Goal: Task Accomplishment & Management: Manage account settings

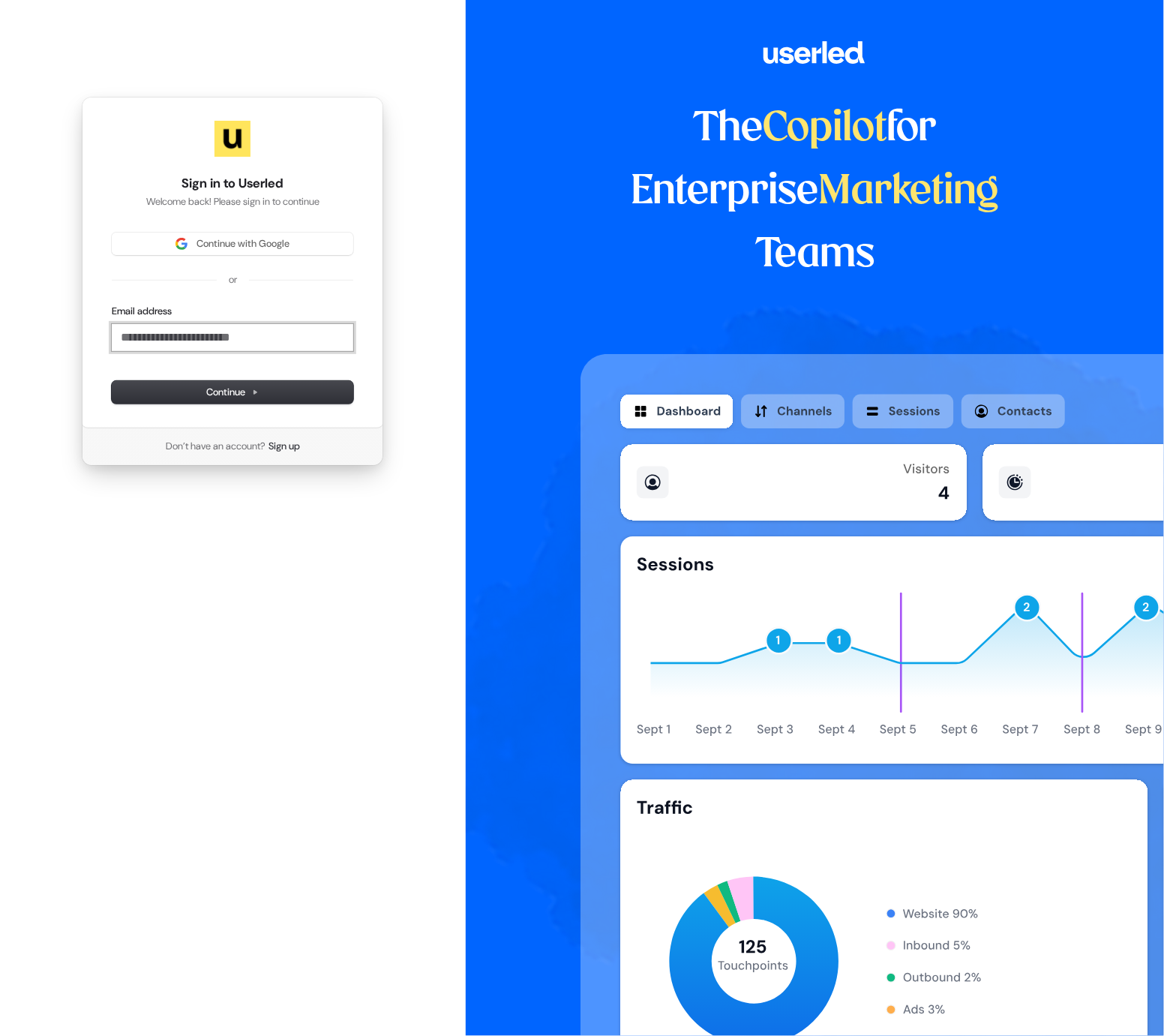
click at [218, 328] on input "Email address" at bounding box center [233, 337] width 242 height 27
click at [218, 403] on div "**********" at bounding box center [233, 263] width 302 height 332
click at [228, 396] on span "Continue" at bounding box center [233, 392] width 53 height 13
type input "**********"
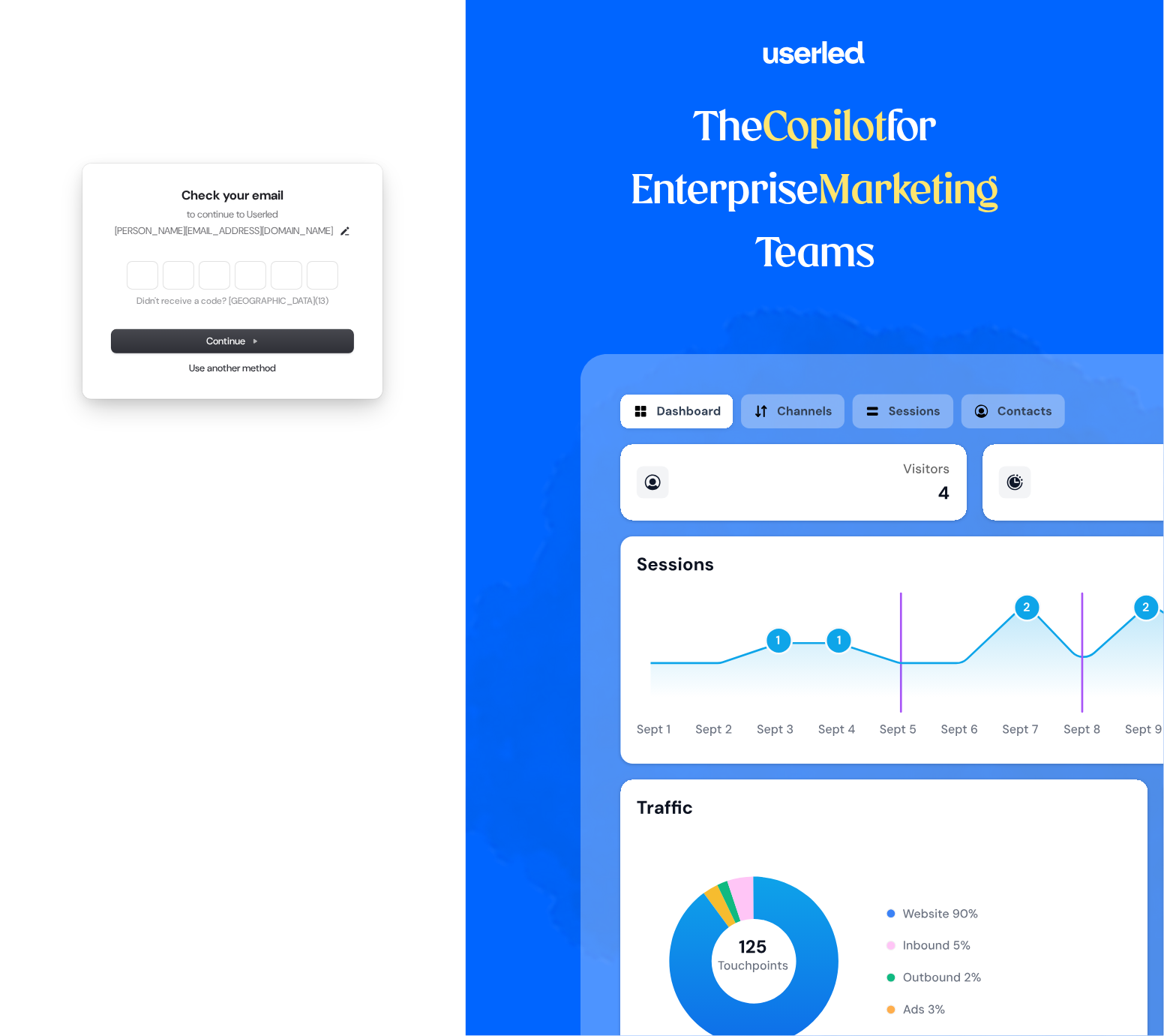
click at [148, 272] on input "Enter verification code" at bounding box center [233, 275] width 210 height 27
paste input "******"
type input "******"
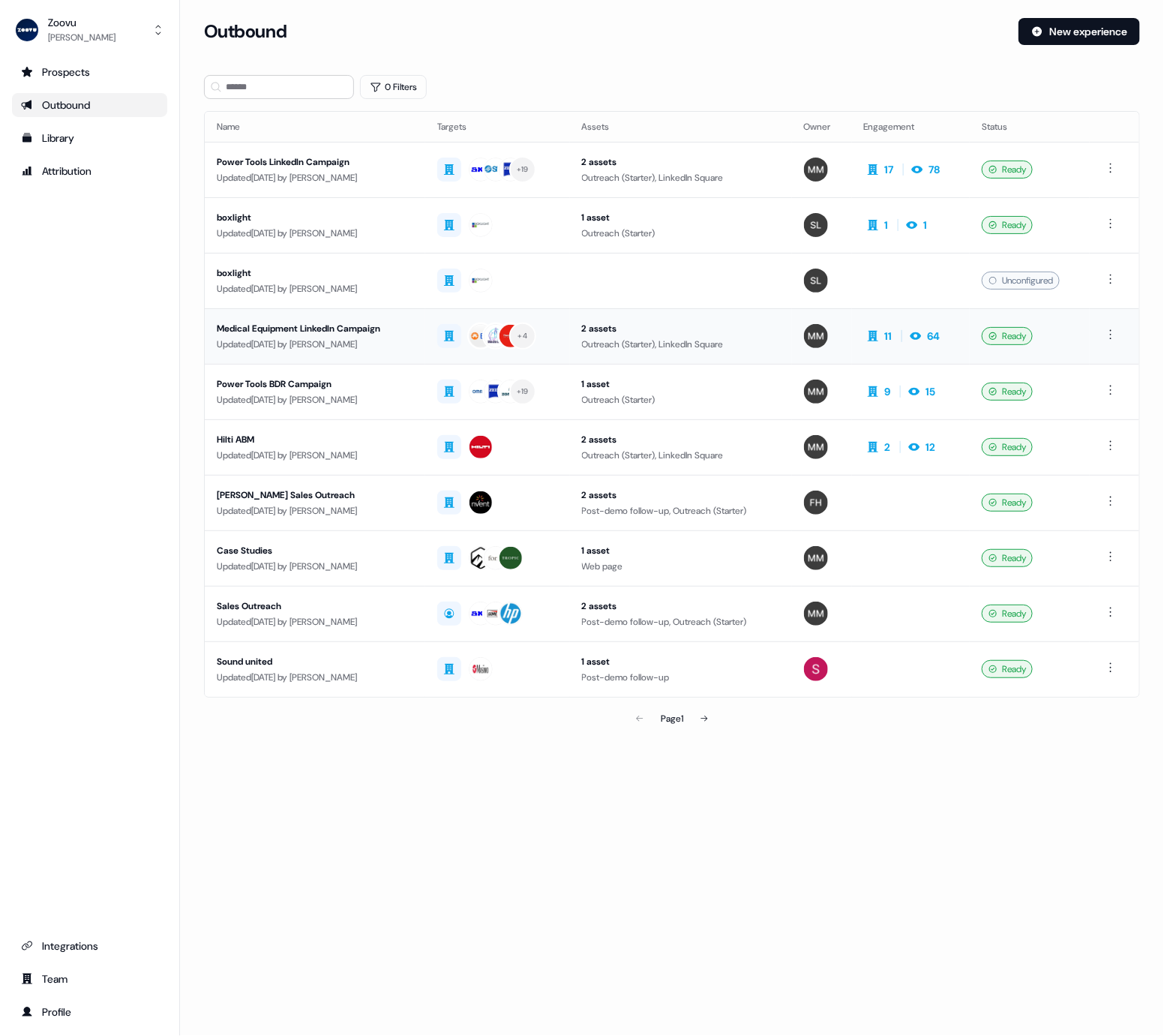
click at [308, 334] on div "Medical Equipment LinkedIn Campaign" at bounding box center [315, 328] width 197 height 15
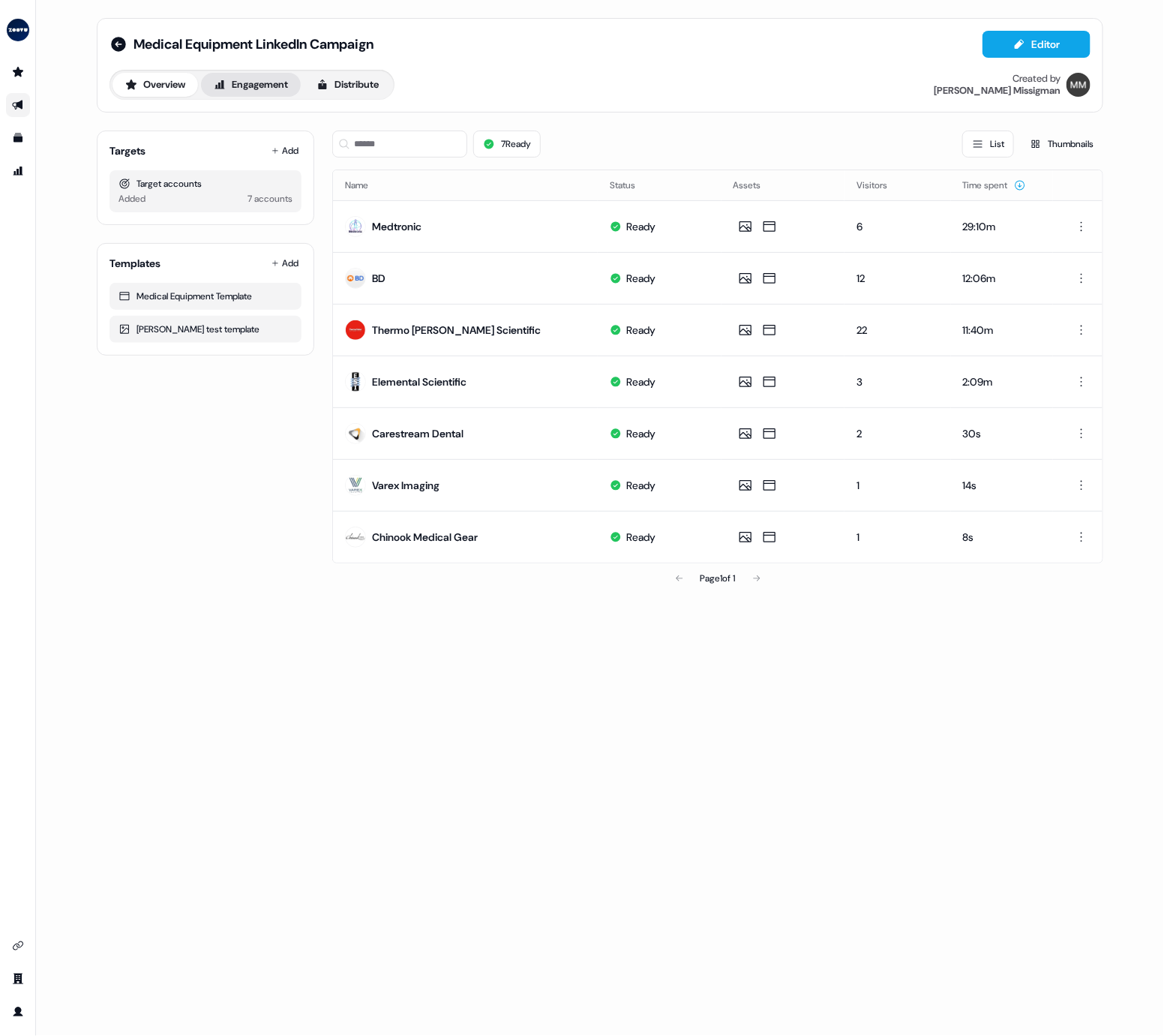
click at [275, 90] on button "Engagement" at bounding box center [251, 84] width 100 height 24
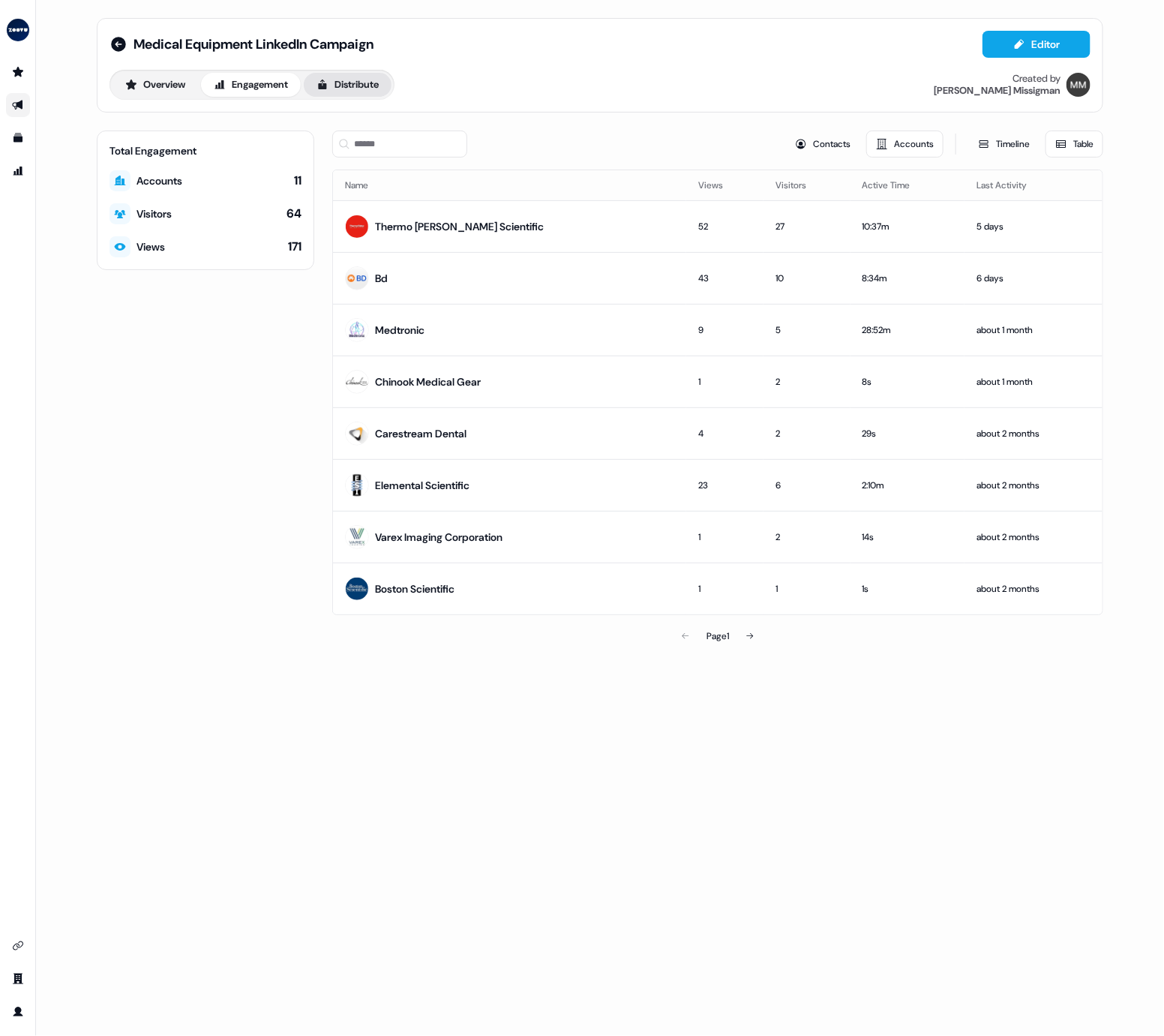
click at [338, 79] on button "Distribute" at bounding box center [347, 84] width 87 height 24
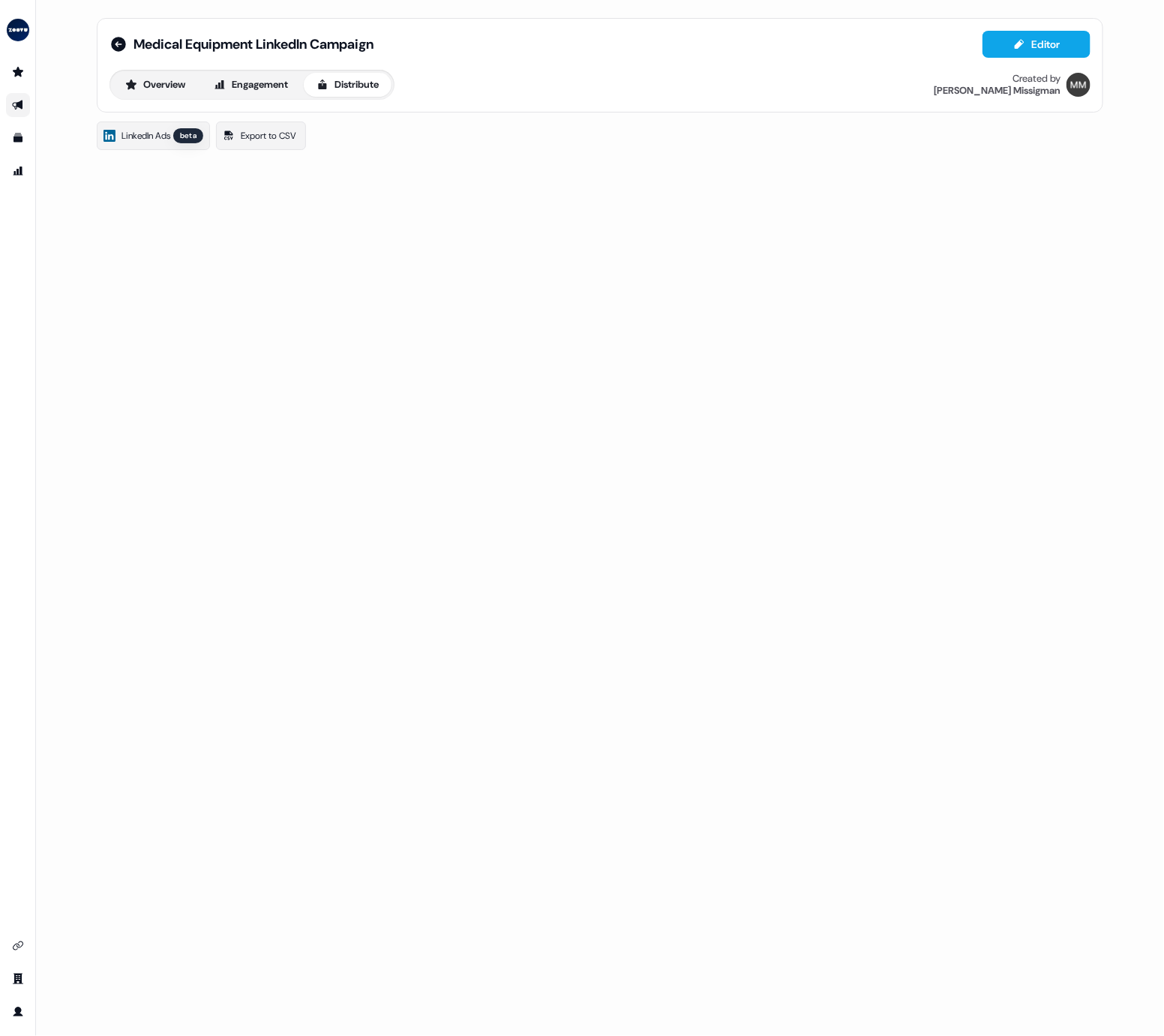
click at [158, 132] on span "LinkedIn Ads" at bounding box center [146, 135] width 49 height 15
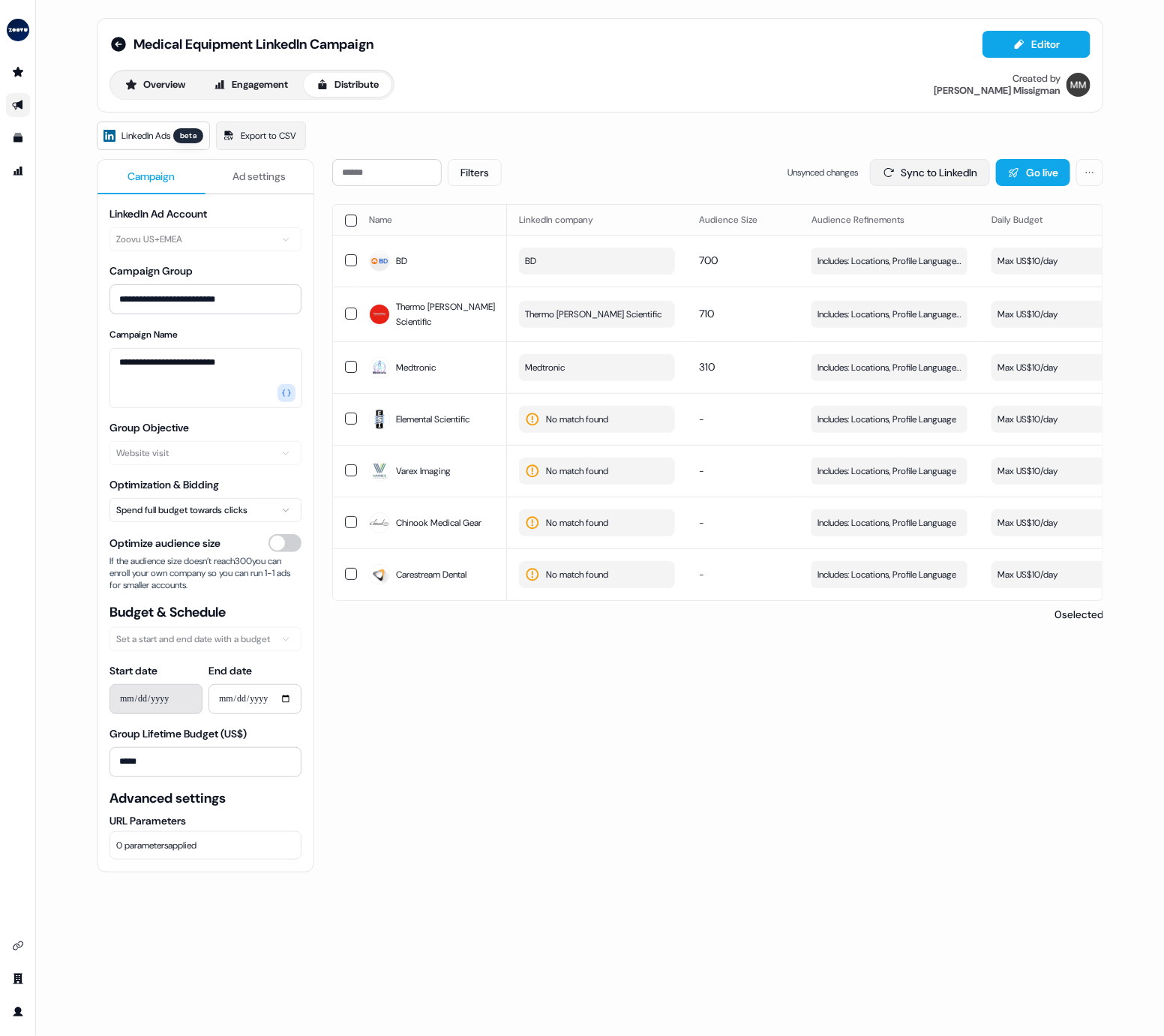
click at [970, 175] on button "Sync to LinkedIn" at bounding box center [930, 172] width 120 height 27
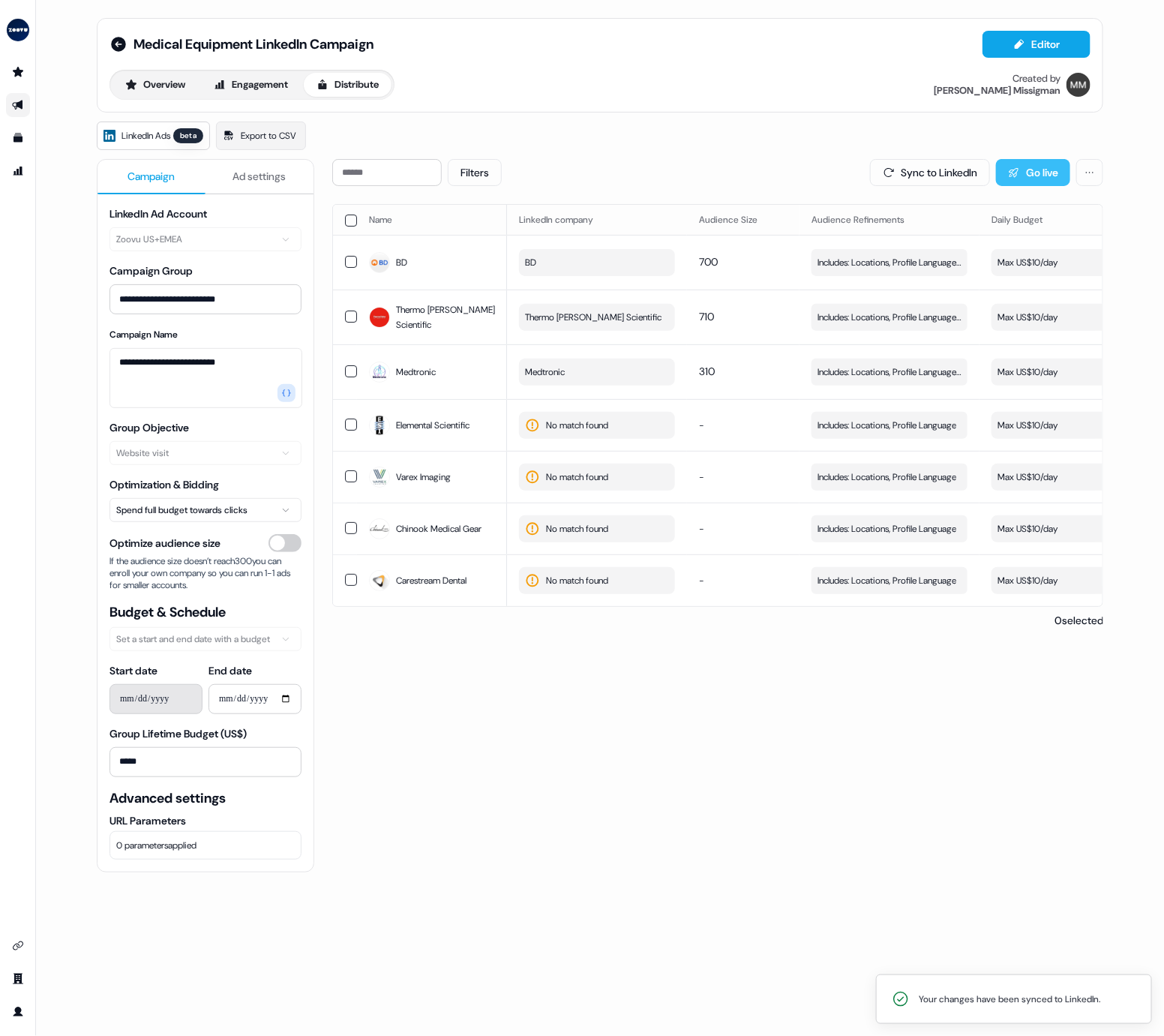
click at [1034, 167] on button "Go live" at bounding box center [1033, 172] width 74 height 27
click at [793, 79] on div "Overview Engagement Distribute Created by [PERSON_NAME]" at bounding box center [600, 85] width 981 height 30
click at [754, 473] on div "Filters Sync to LinkedIn Go live Name LinkedIn company Audience Size Audience R…" at bounding box center [718, 663] width 771 height 1009
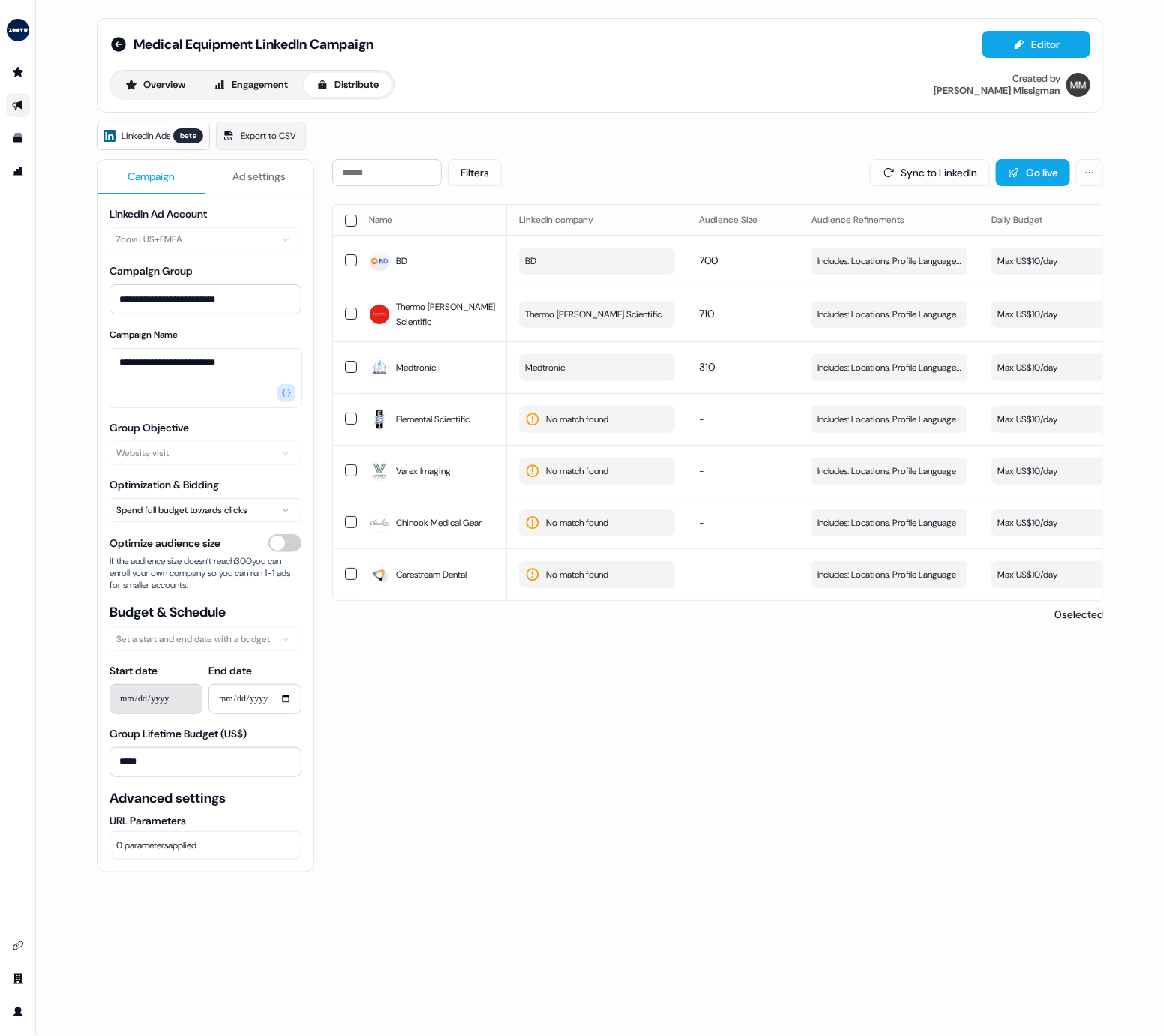
click at [919, 473] on div "Filters Sync to LinkedIn Go live Name LinkedIn company Audience Size Audience R…" at bounding box center [718, 663] width 771 height 1009
drag, startPoint x: 707, startPoint y: 131, endPoint x: 641, endPoint y: 147, distance: 67.9
click at [707, 131] on div "LinkedIn Ads beta Export to CSV" at bounding box center [600, 136] width 1007 height 28
click at [127, 46] on div "Medical Equipment LinkedIn Campaign" at bounding box center [241, 44] width 264 height 18
click at [109, 46] on icon at bounding box center [118, 44] width 18 height 18
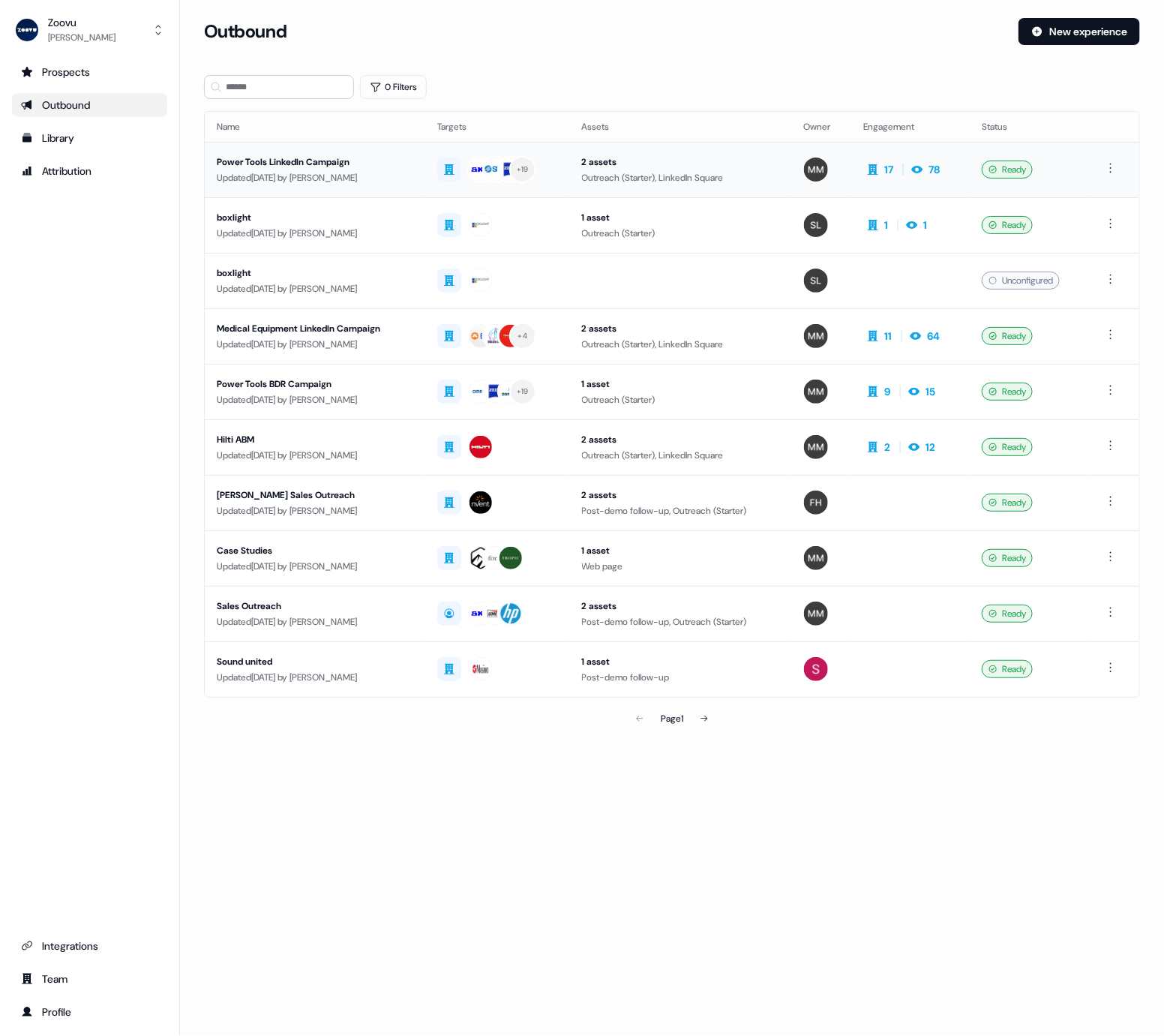
click at [314, 159] on div "Power Tools LinkedIn Campaign" at bounding box center [315, 161] width 197 height 15
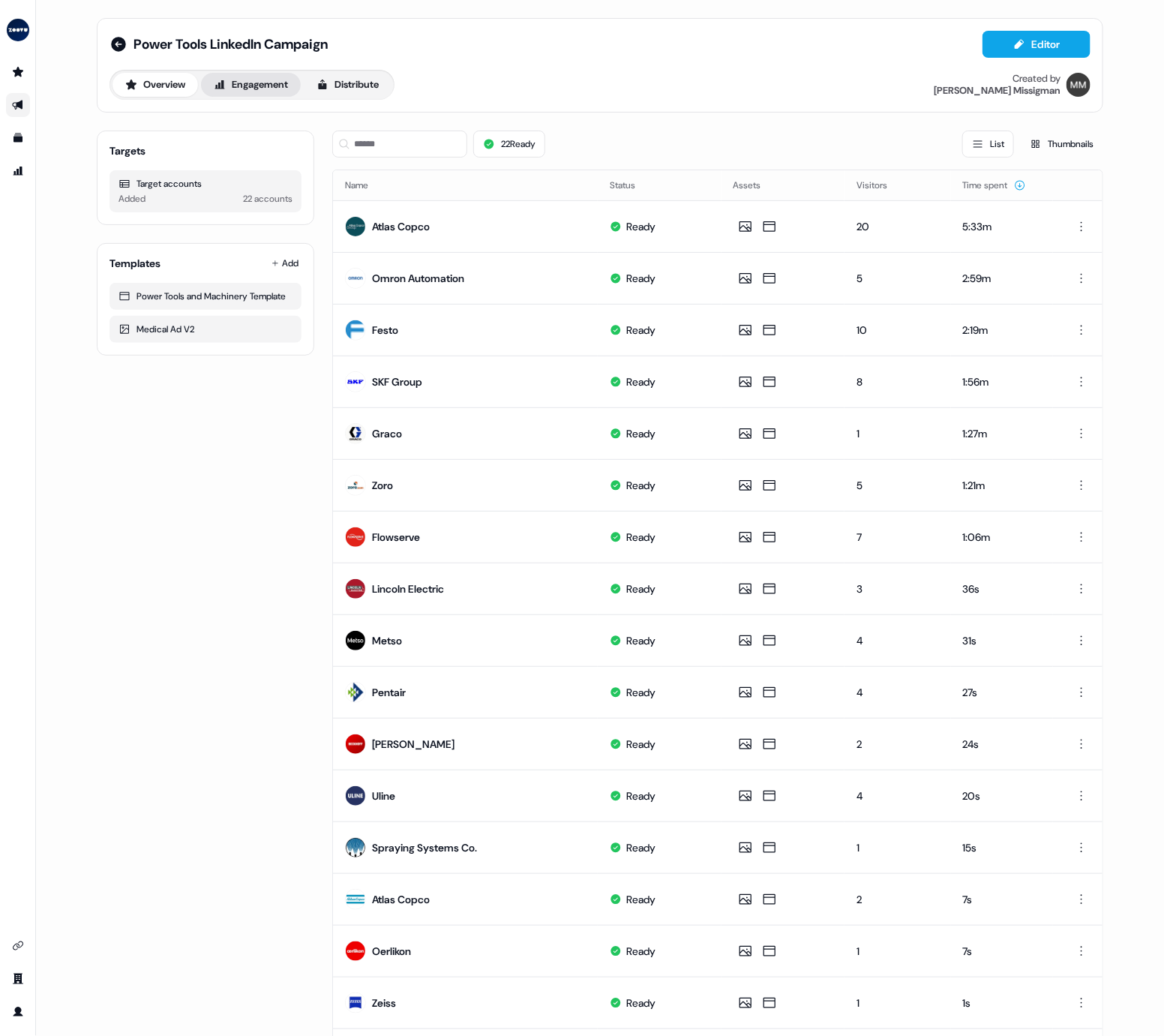
click at [253, 83] on button "Engagement" at bounding box center [251, 84] width 100 height 24
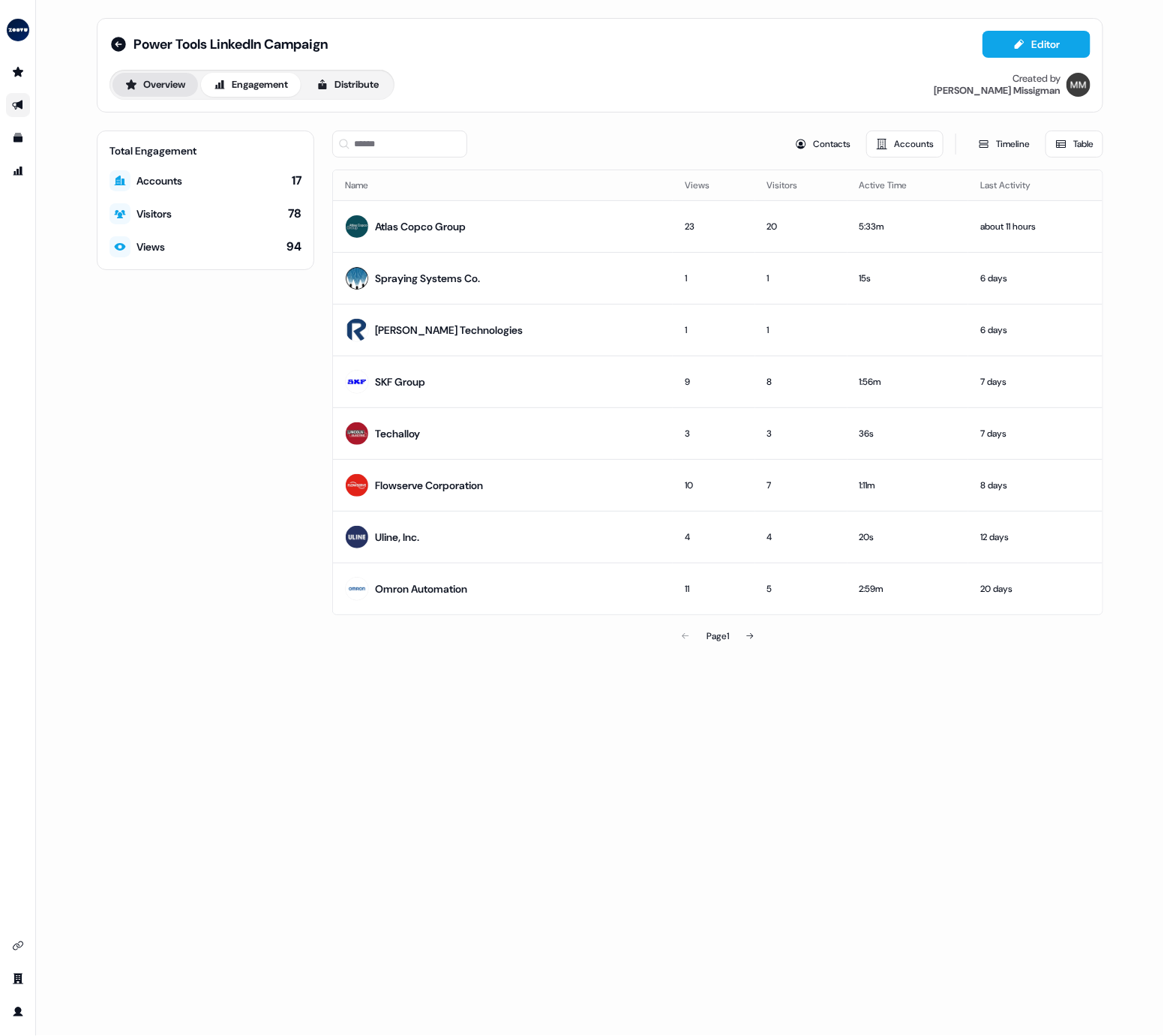
click at [165, 95] on button "Overview" at bounding box center [155, 84] width 86 height 24
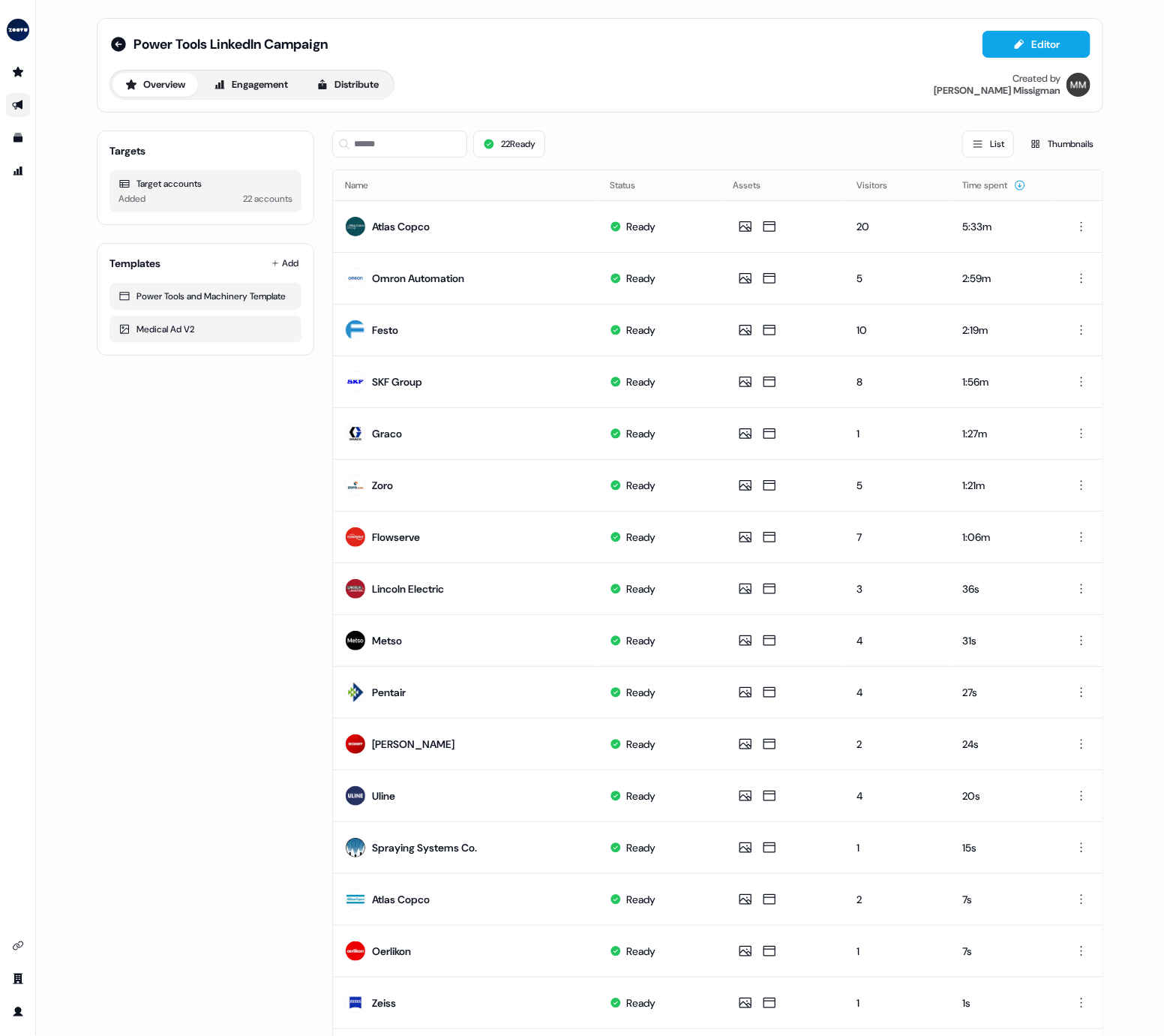
drag, startPoint x: 668, startPoint y: 82, endPoint x: 662, endPoint y: 90, distance: 10.0
click at [668, 82] on div "Overview Engagement Distribute Created by [PERSON_NAME]" at bounding box center [600, 85] width 981 height 30
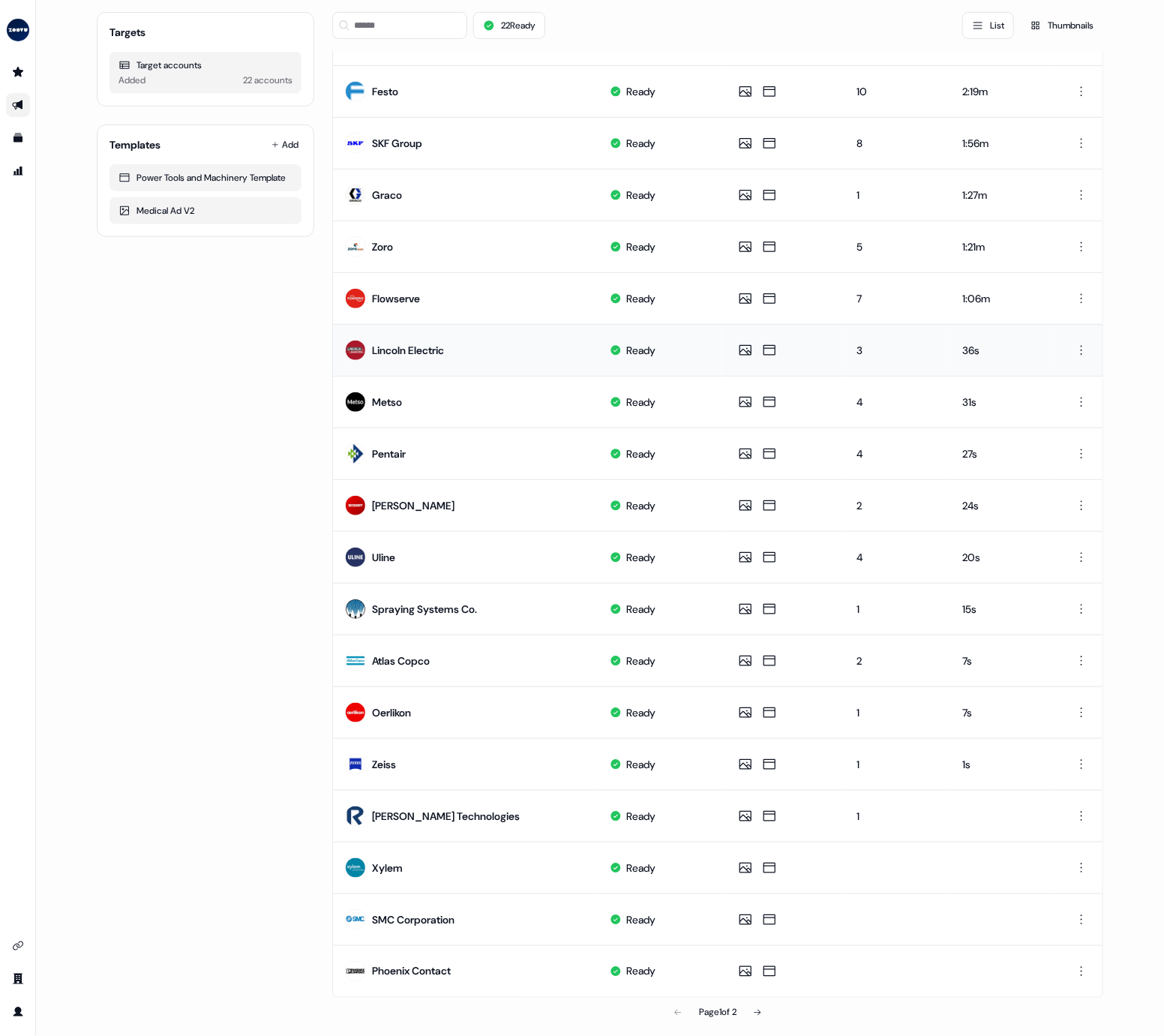
scroll to position [243, 0]
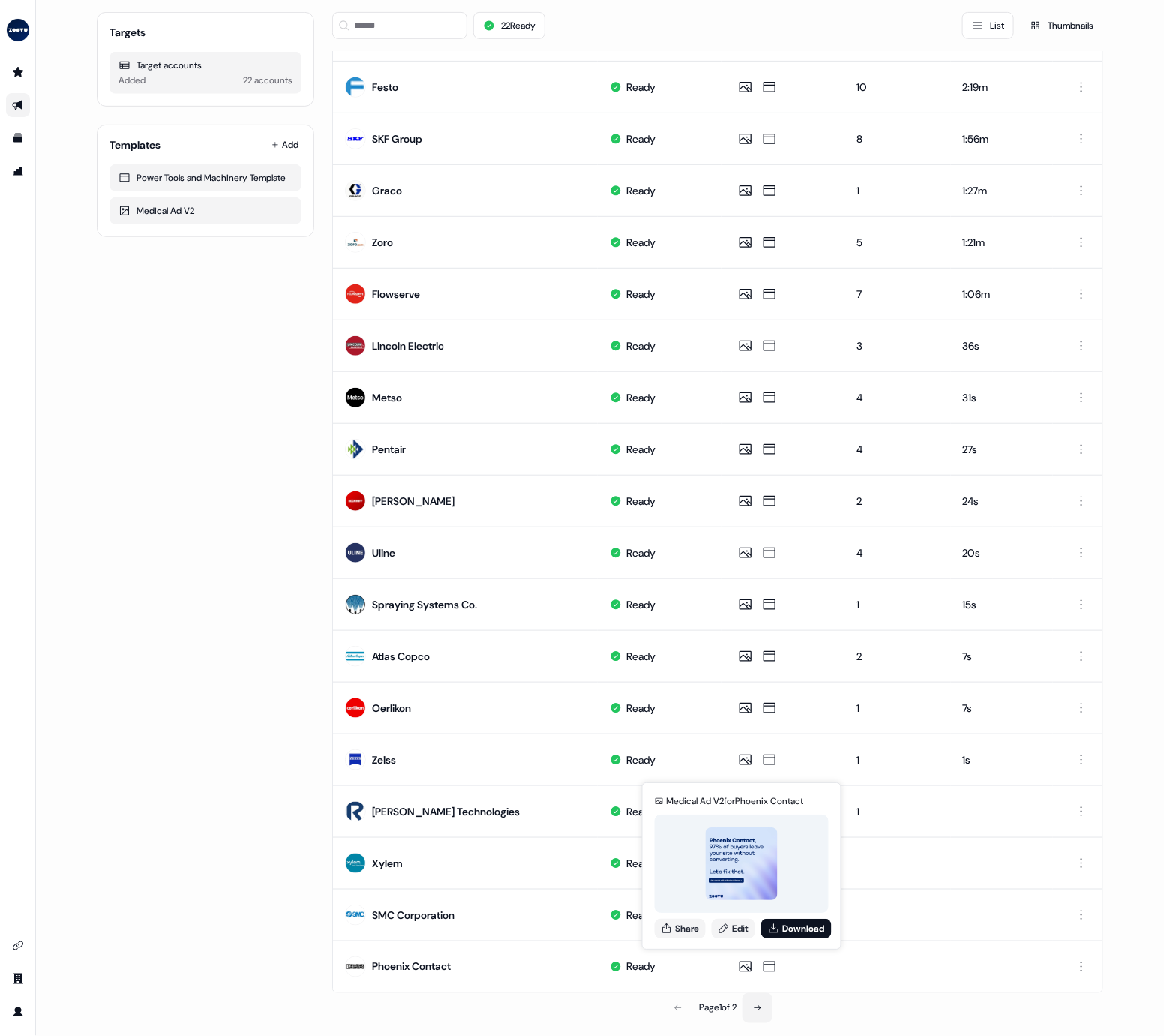
click at [761, 473] on icon at bounding box center [758, 1008] width 7 height 6
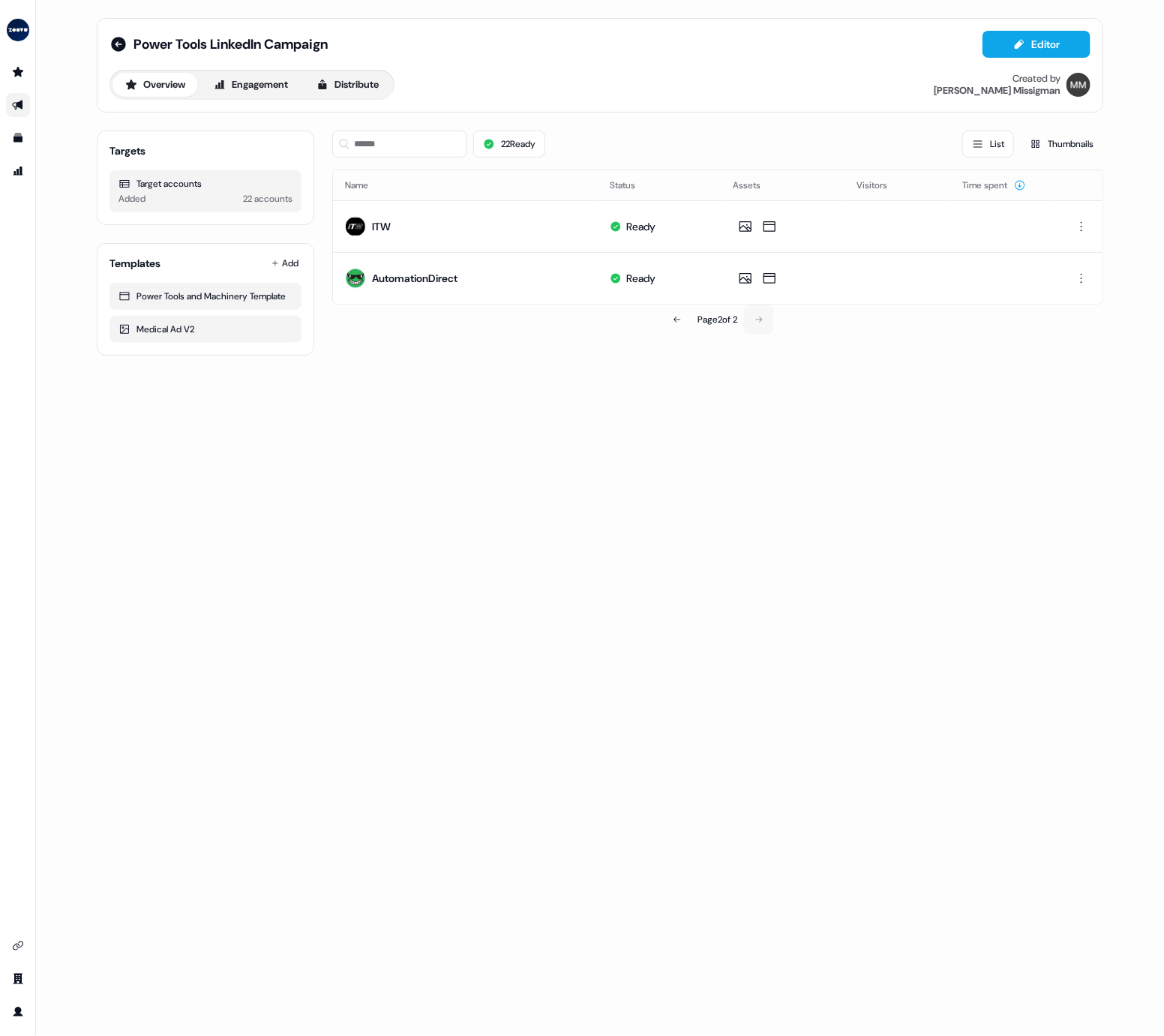
scroll to position [0, 0]
click at [679, 319] on button at bounding box center [678, 319] width 30 height 30
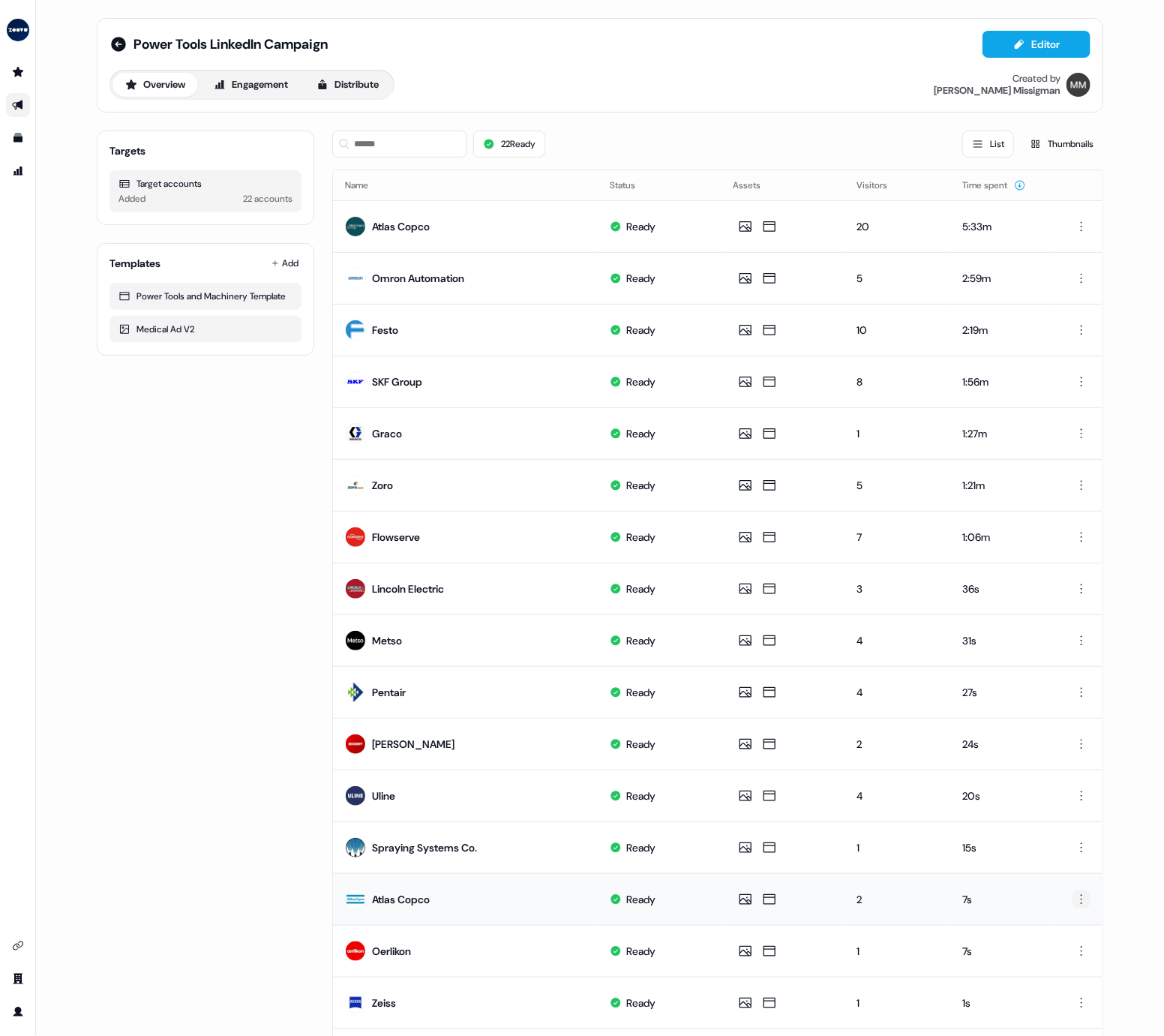
click at [1069, 473] on html "For the best experience switch devices to a bigger screen. Go to [DOMAIN_NAME] …" at bounding box center [582, 518] width 1164 height 1036
click at [1069, 473] on div "Delete" at bounding box center [1080, 948] width 88 height 24
click at [188, 473] on div "Targets Target accounts Added 21 accounts Templates Add Power Tools and Machine…" at bounding box center [206, 692] width 218 height 1148
click at [353, 227] on img at bounding box center [356, 227] width 21 height 21
click at [412, 221] on div "Atlas Copco" at bounding box center [401, 226] width 57 height 15
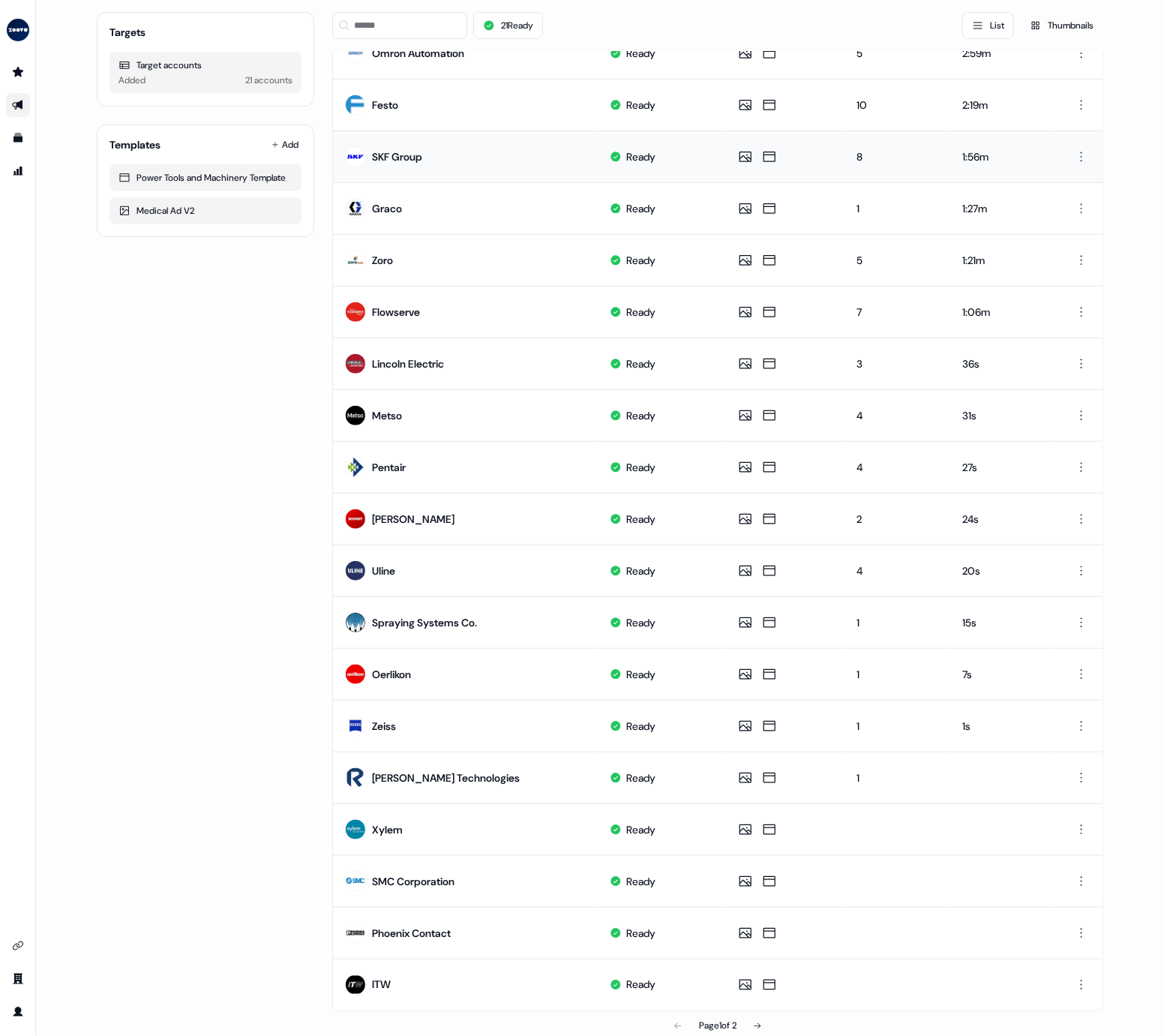
scroll to position [243, 0]
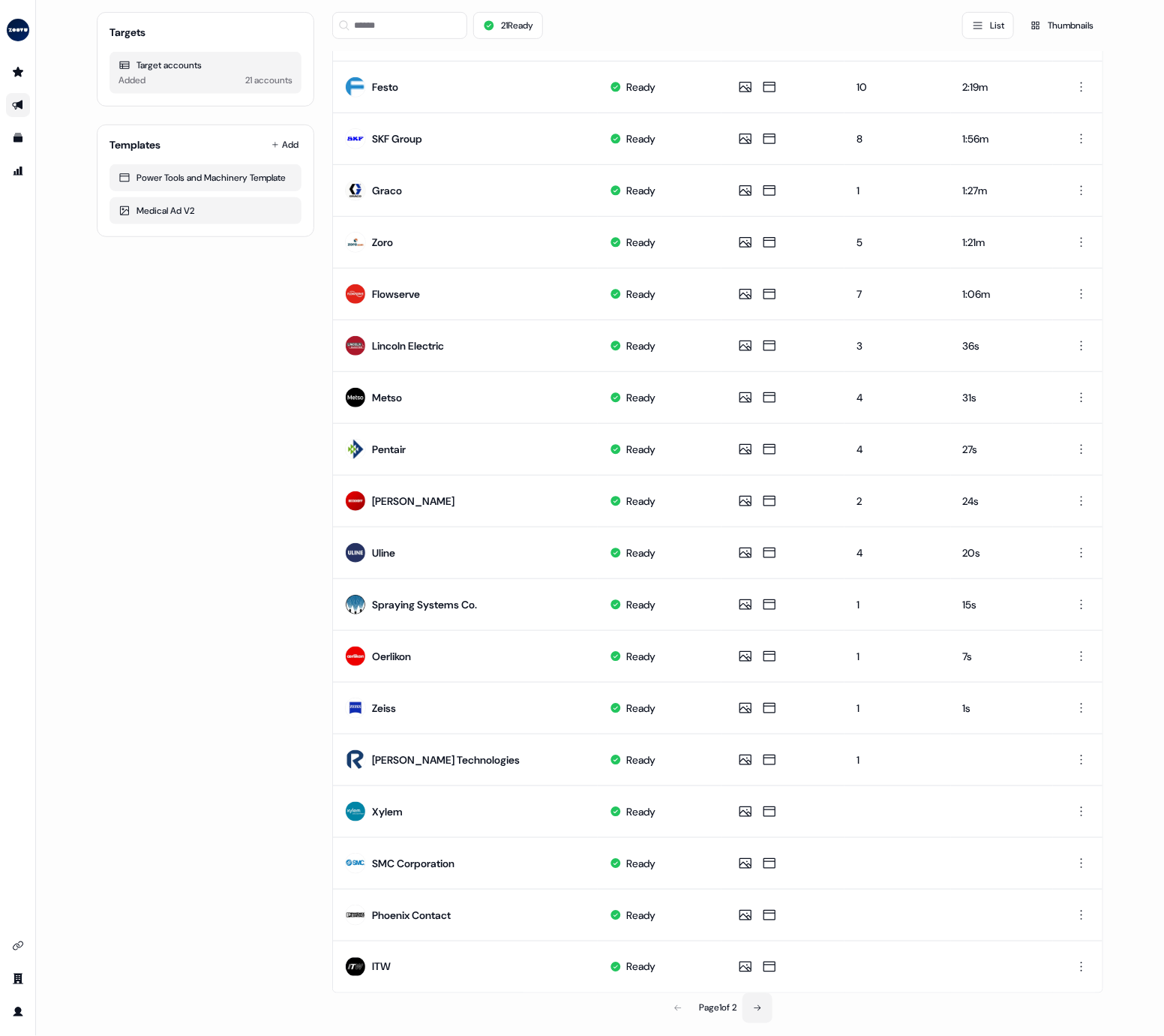
click at [765, 473] on button at bounding box center [758, 1009] width 30 height 30
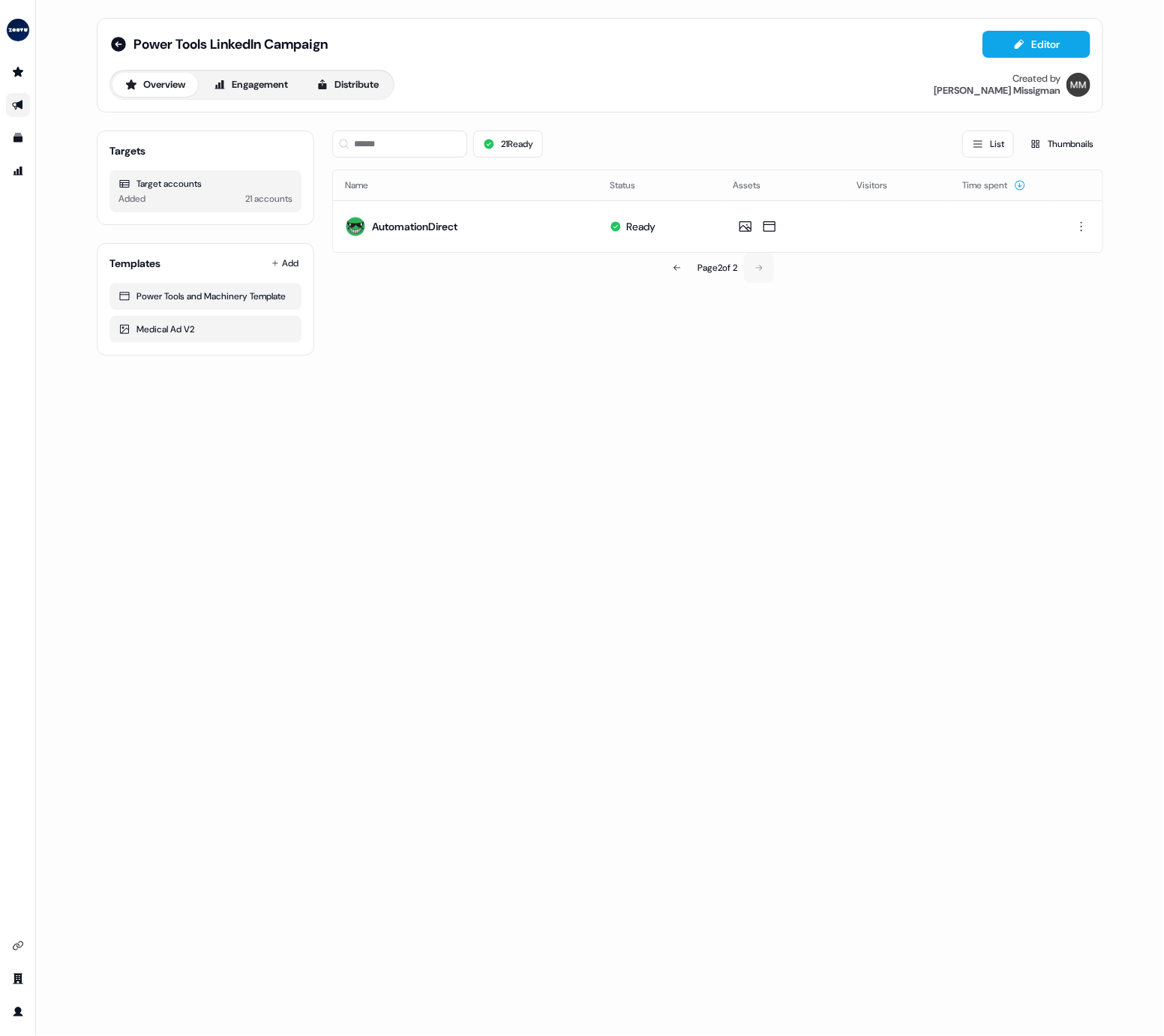
scroll to position [0, 0]
click at [665, 267] on button at bounding box center [678, 268] width 30 height 30
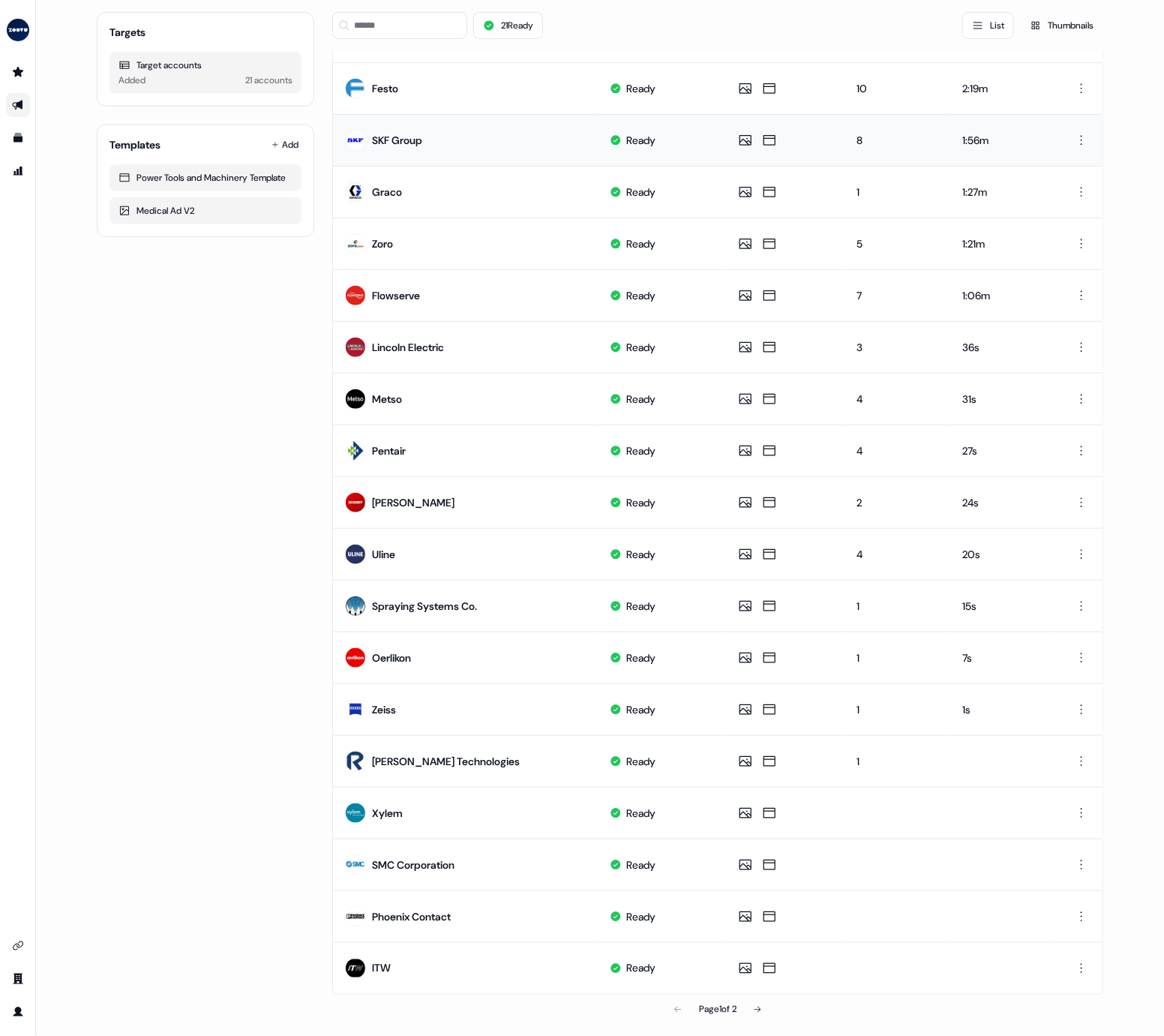
scroll to position [243, 0]
click at [650, 36] on div "21 Ready List Thumbnails" at bounding box center [718, 26] width 771 height 27
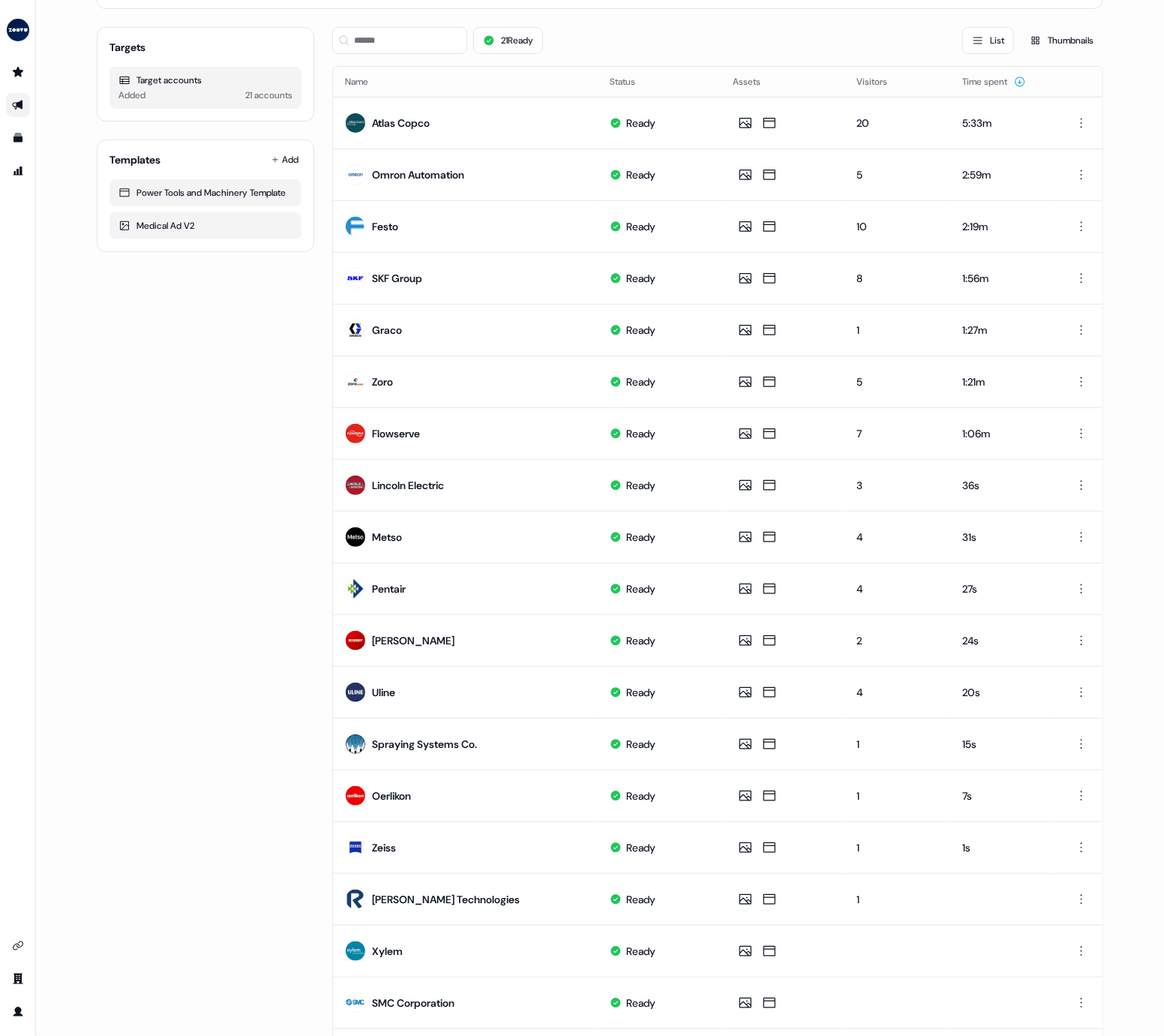
scroll to position [0, 0]
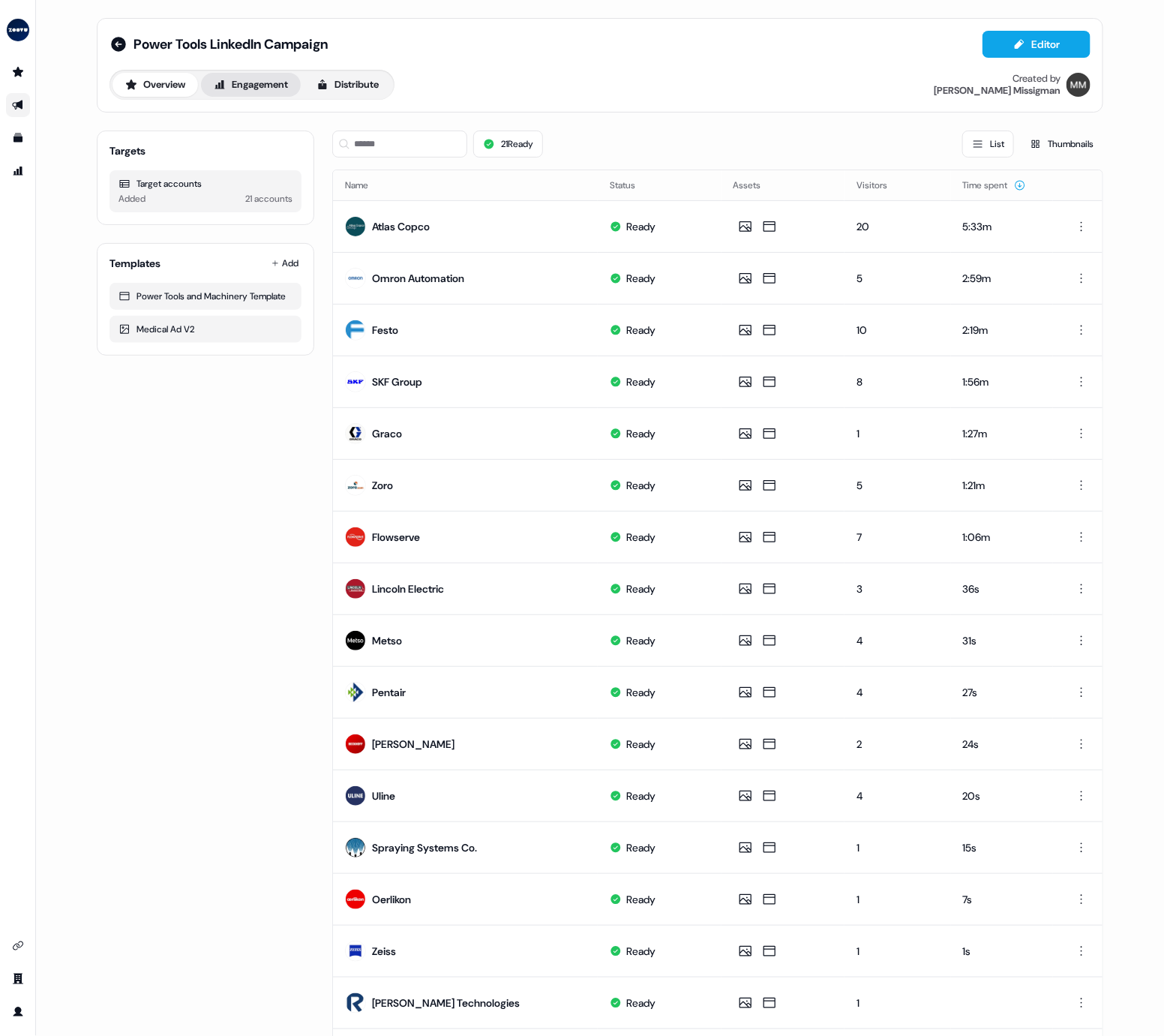
click at [224, 87] on icon at bounding box center [220, 85] width 12 height 12
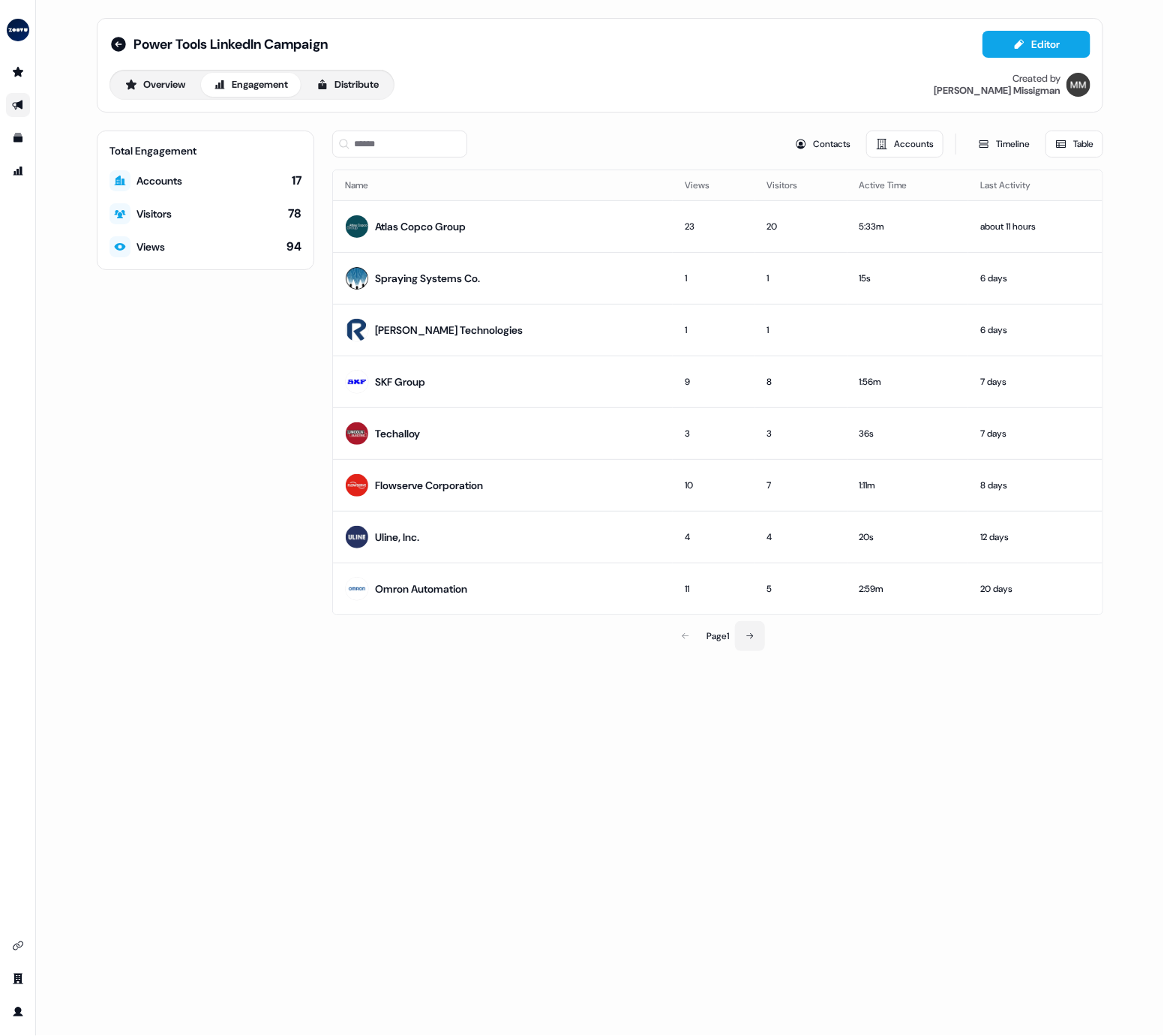
click at [756, 473] on button at bounding box center [750, 636] width 30 height 30
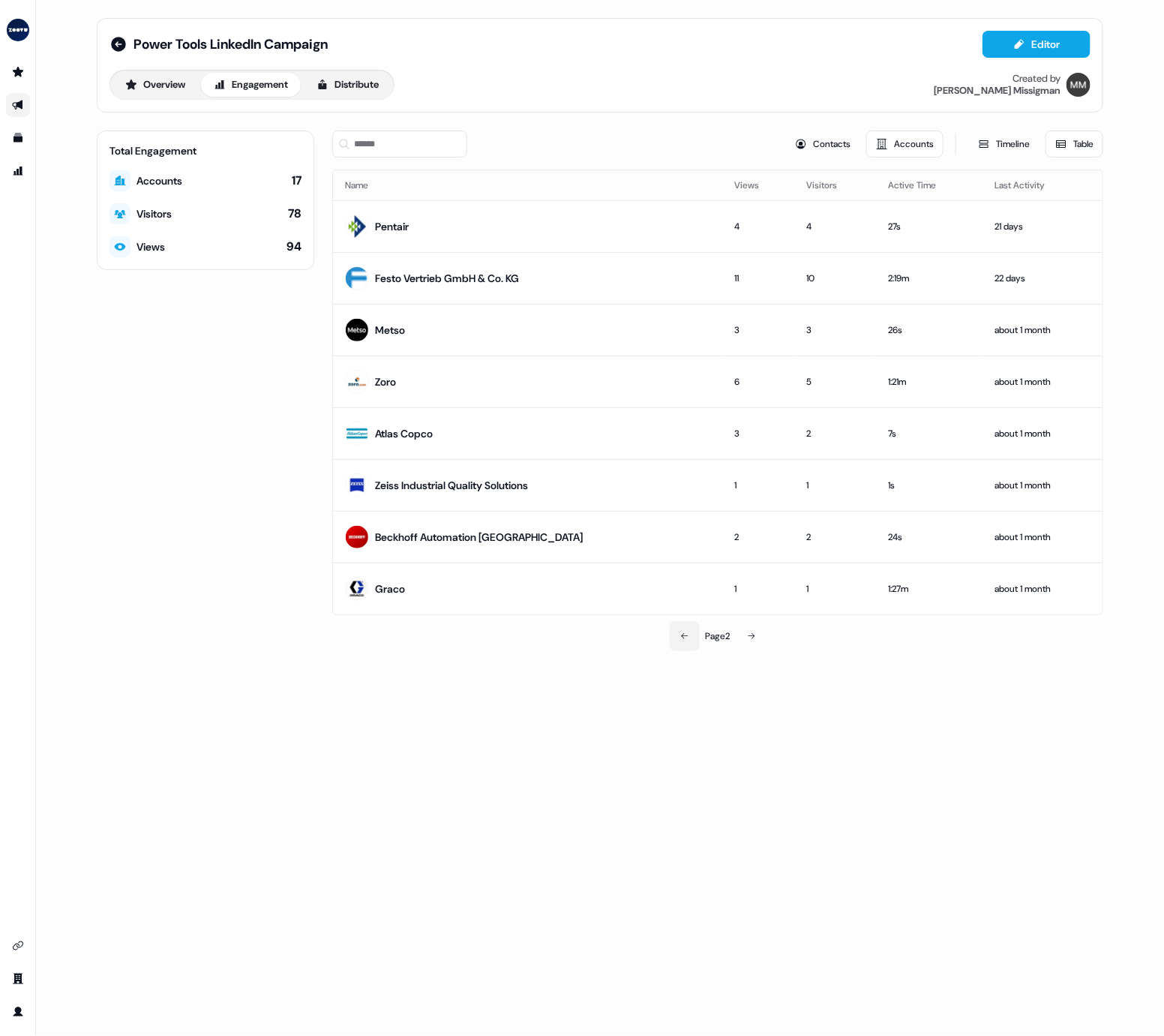
click at [679, 473] on button at bounding box center [685, 636] width 30 height 30
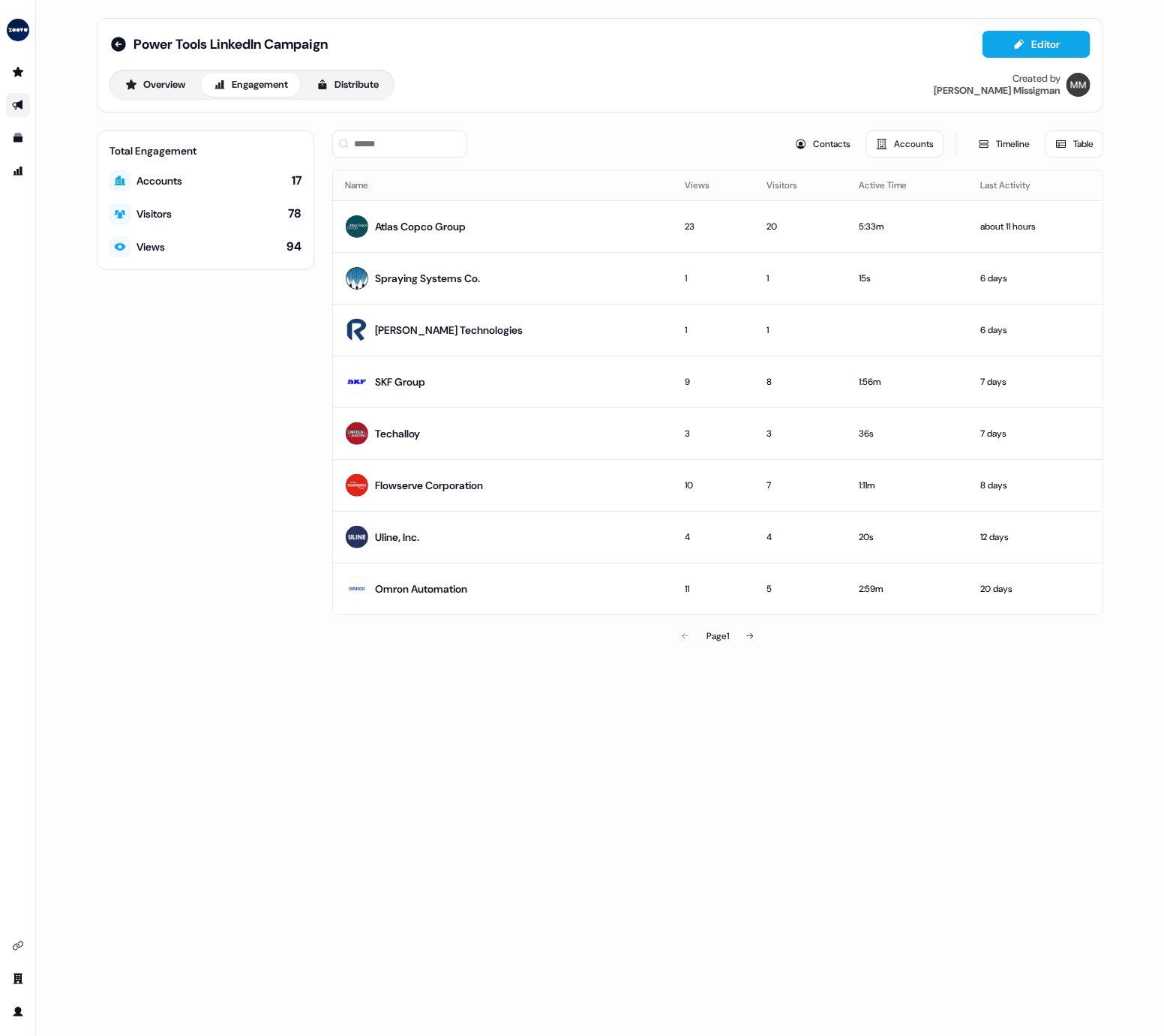
click at [1069, 143] on button "Table" at bounding box center [1074, 144] width 57 height 27
click at [1021, 146] on button "Timeline" at bounding box center [1004, 144] width 71 height 27
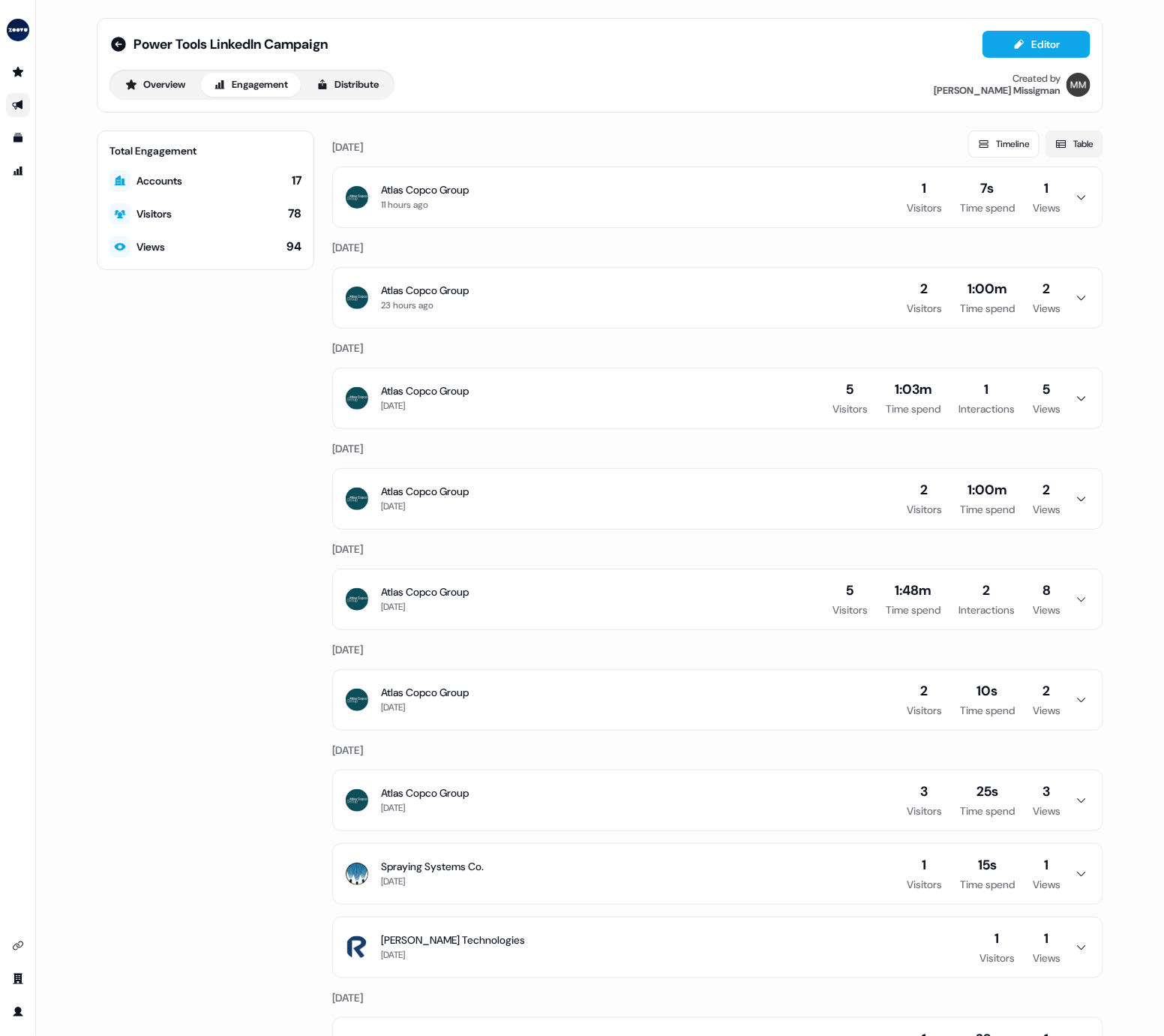
click at [1068, 143] on button "Table" at bounding box center [1074, 144] width 57 height 27
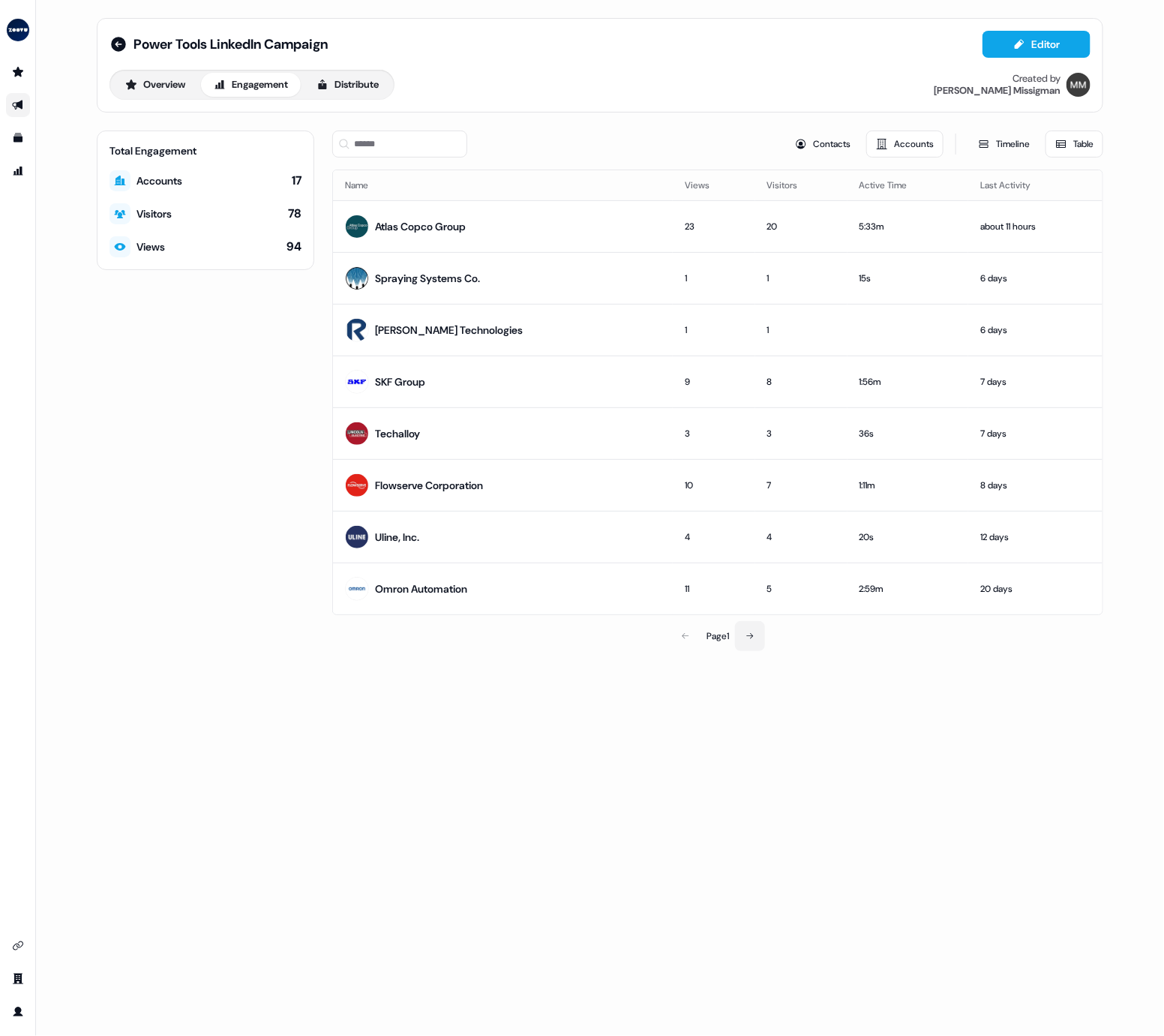
click at [752, 473] on button at bounding box center [750, 636] width 30 height 30
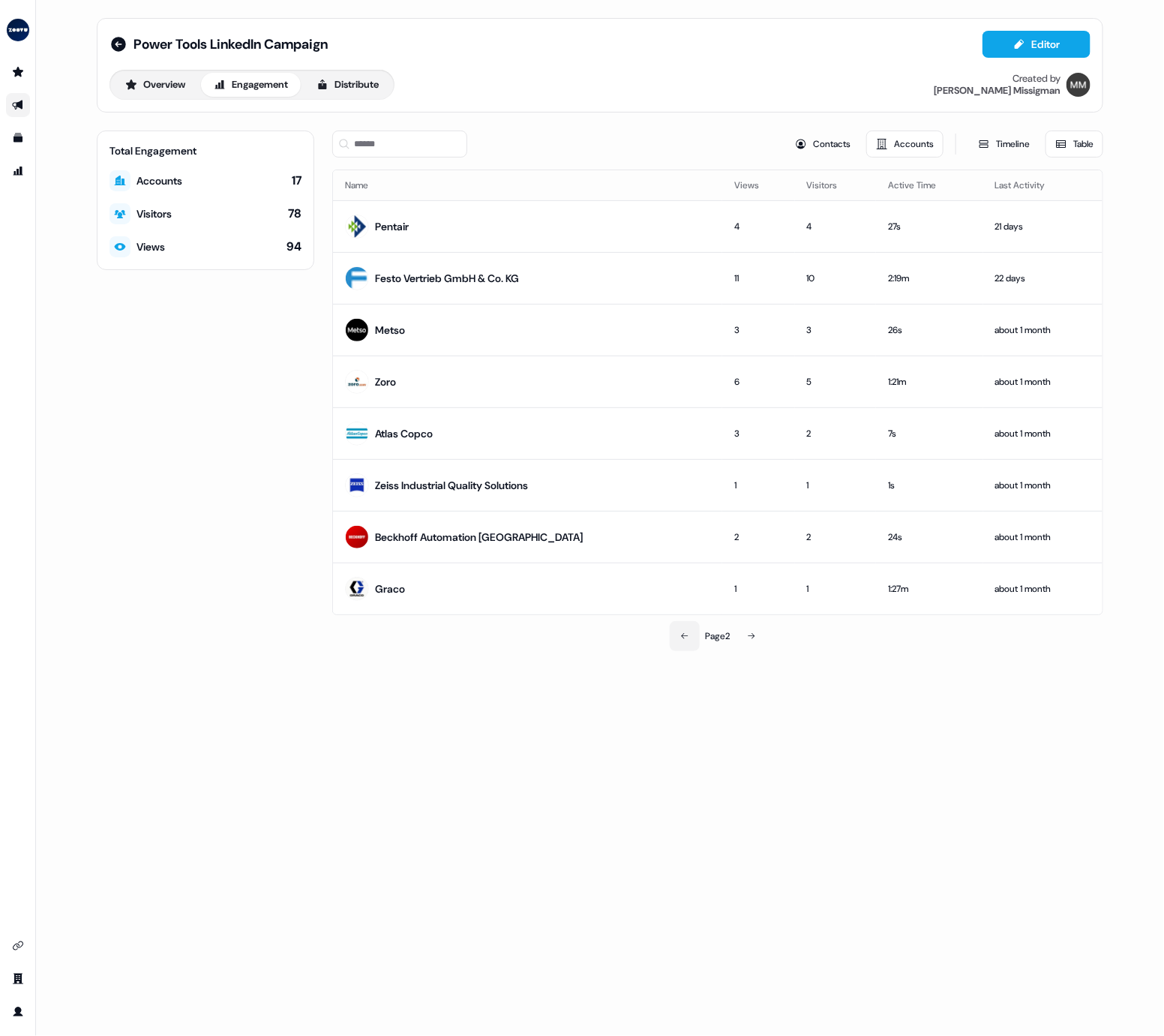
click at [672, 473] on button at bounding box center [685, 636] width 30 height 30
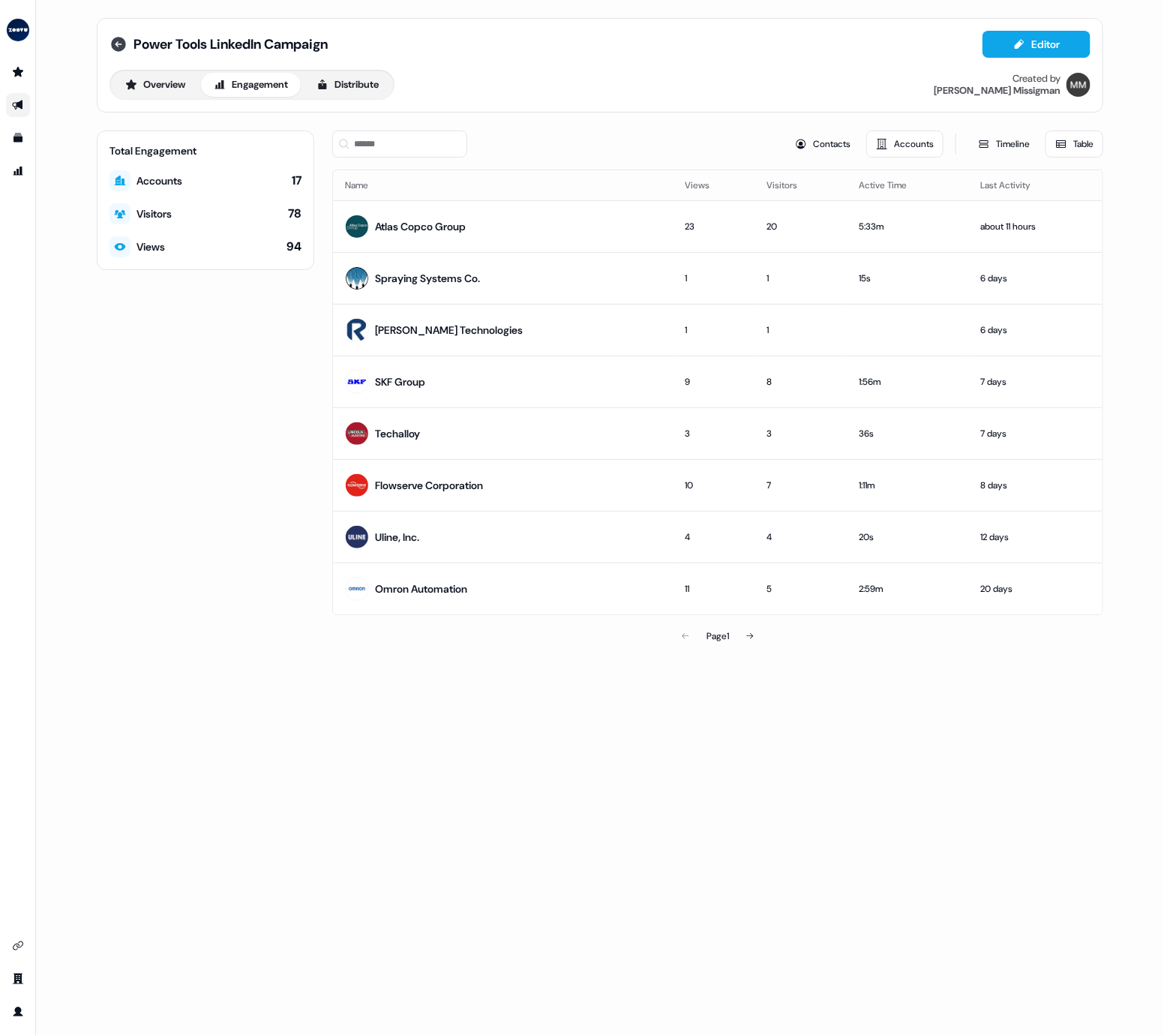
click at [114, 42] on icon at bounding box center [118, 44] width 15 height 15
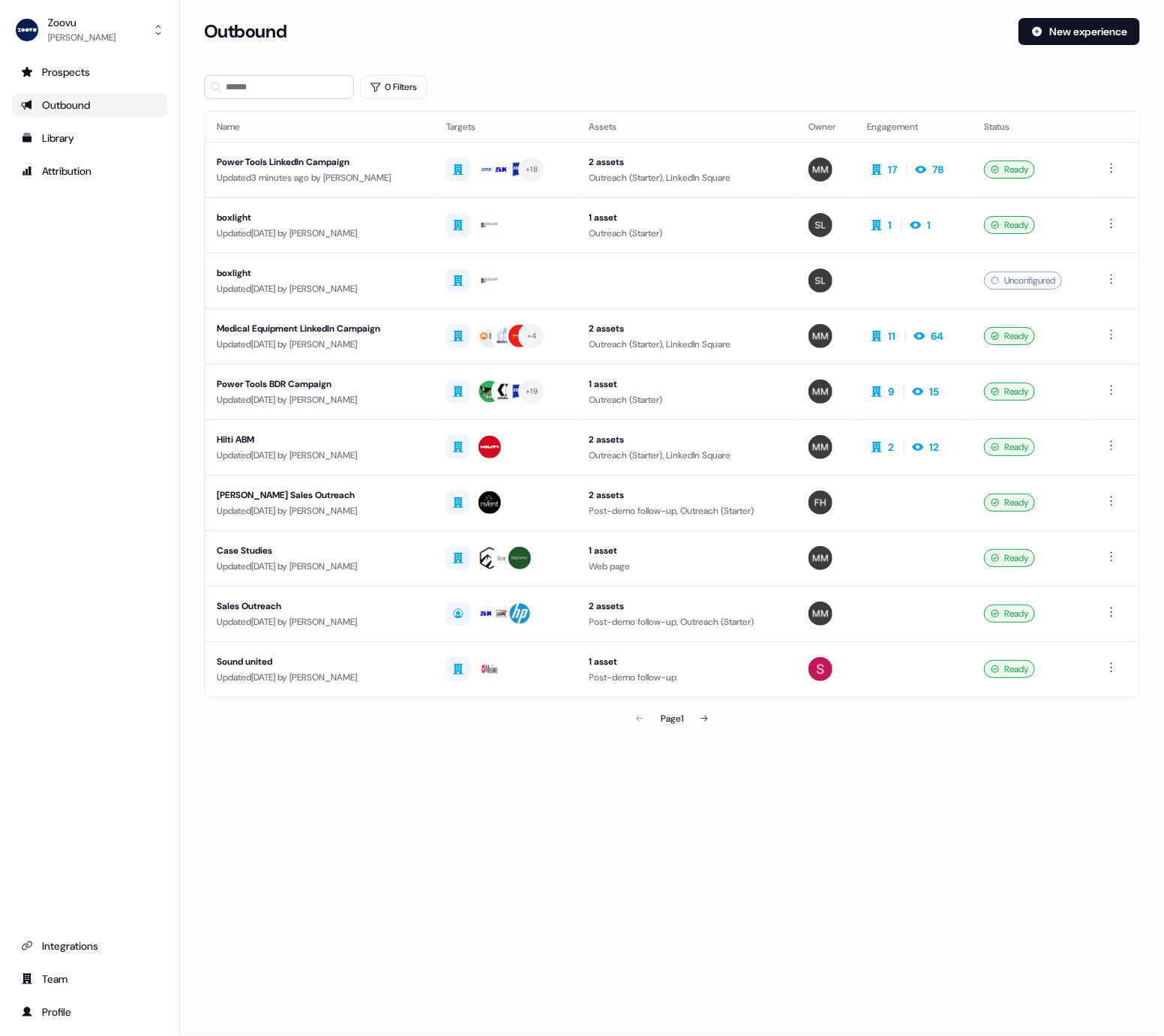
click at [923, 30] on div "Outbound" at bounding box center [605, 31] width 803 height 27
click at [373, 162] on div "Power Tools LinkedIn Campaign" at bounding box center [319, 161] width 206 height 15
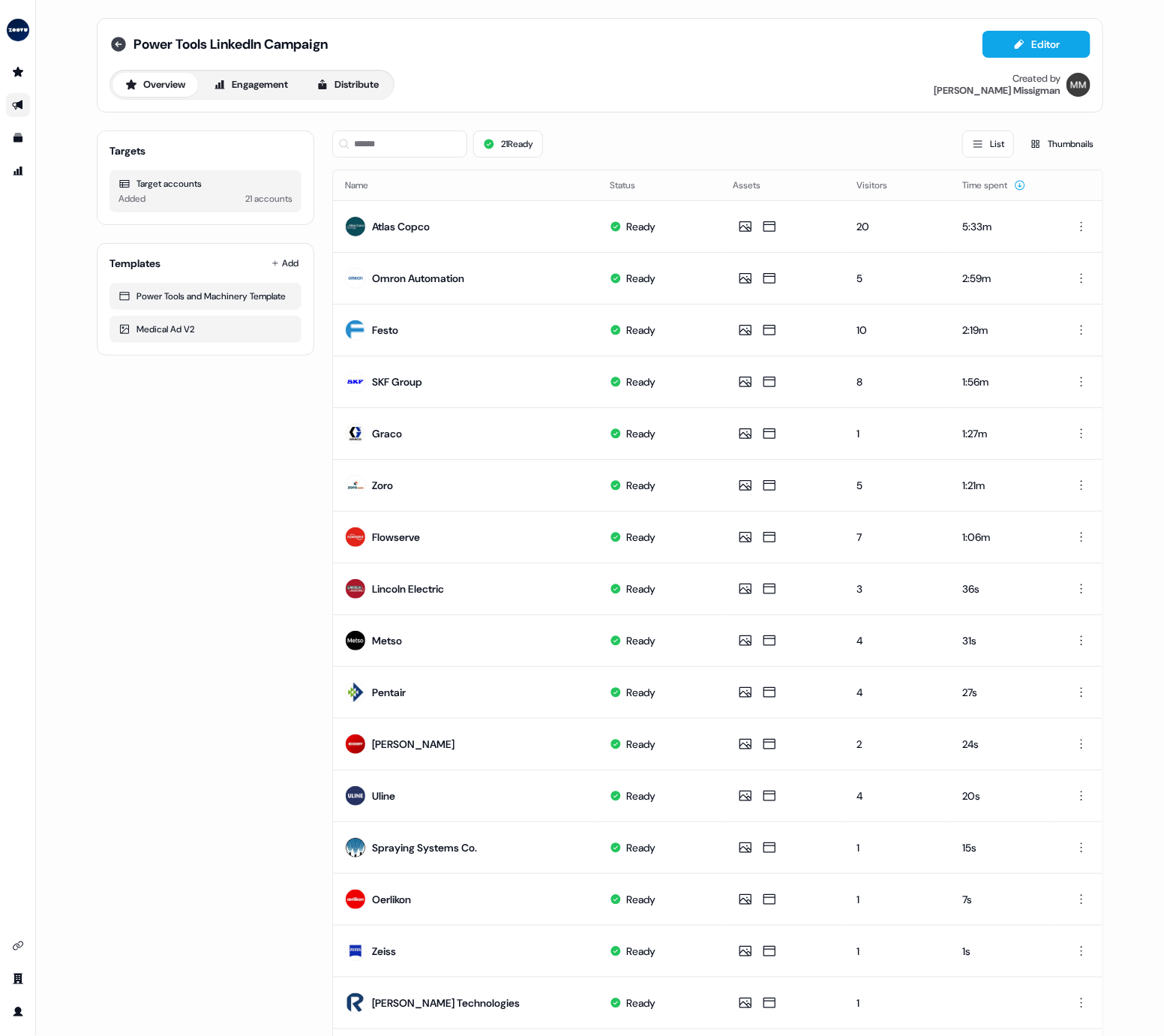
click at [115, 41] on icon at bounding box center [118, 44] width 15 height 15
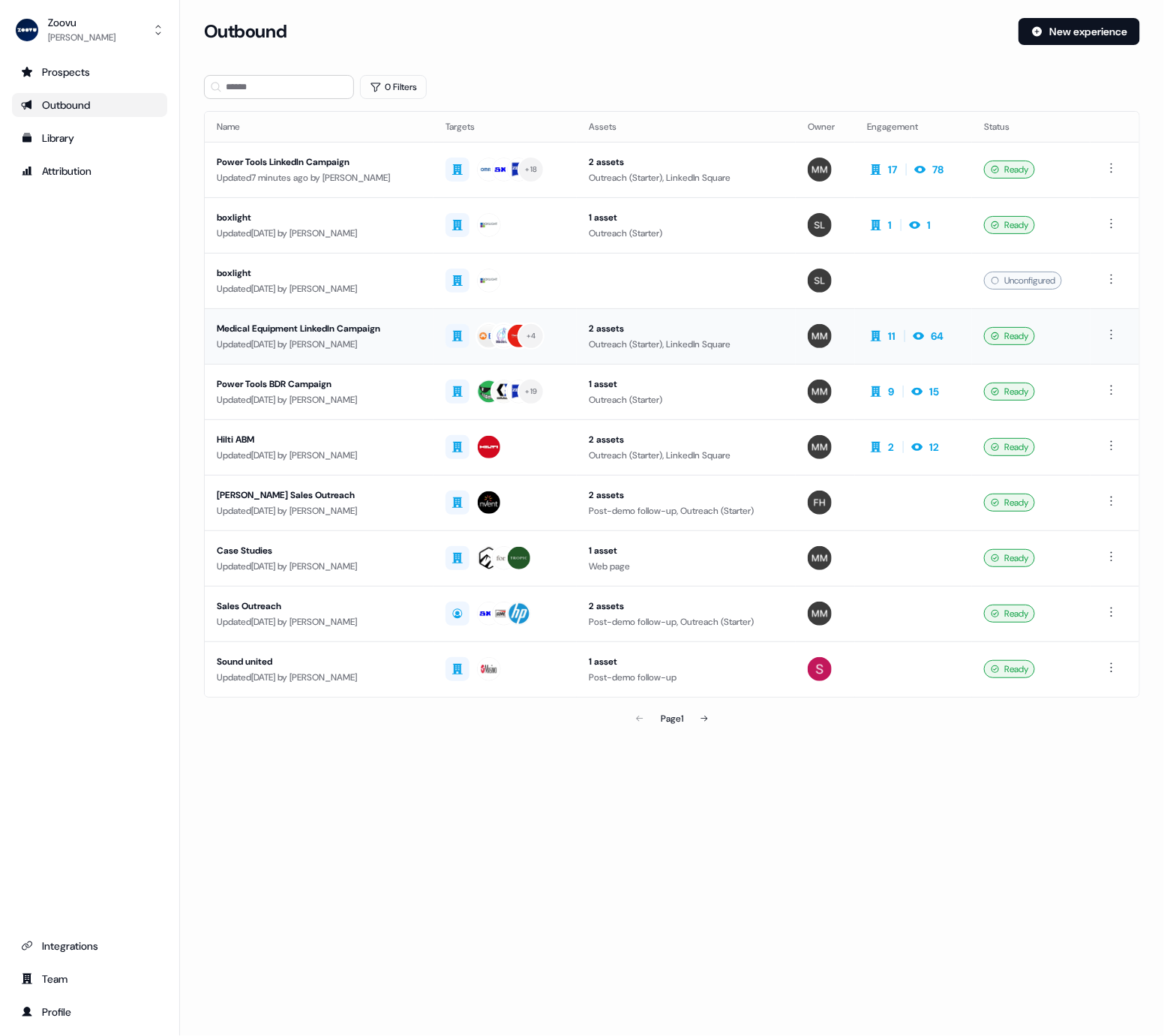
click at [369, 326] on div "Medical Equipment LinkedIn Campaign" at bounding box center [319, 328] width 205 height 15
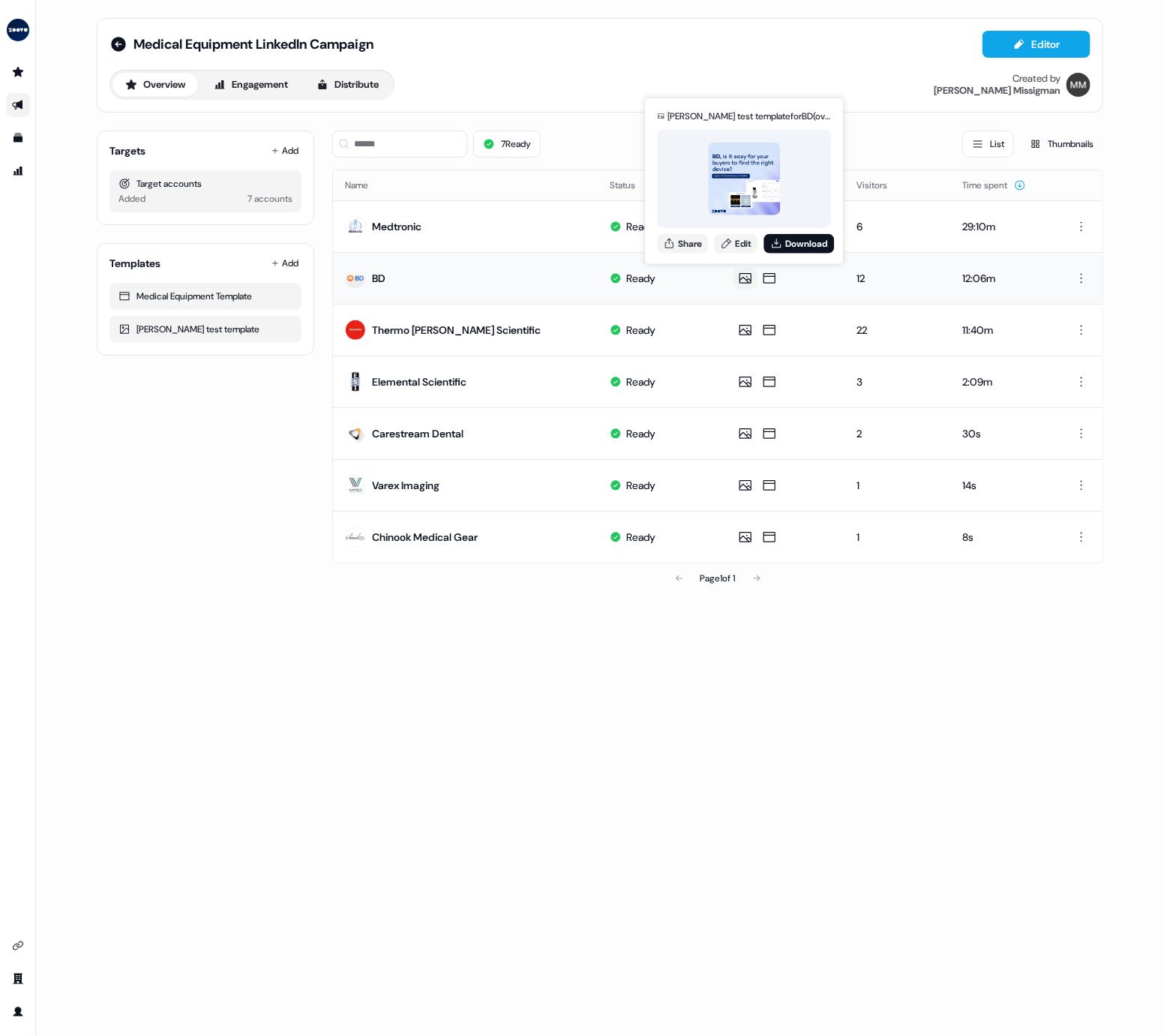
click at [747, 274] on icon at bounding box center [746, 278] width 18 height 15
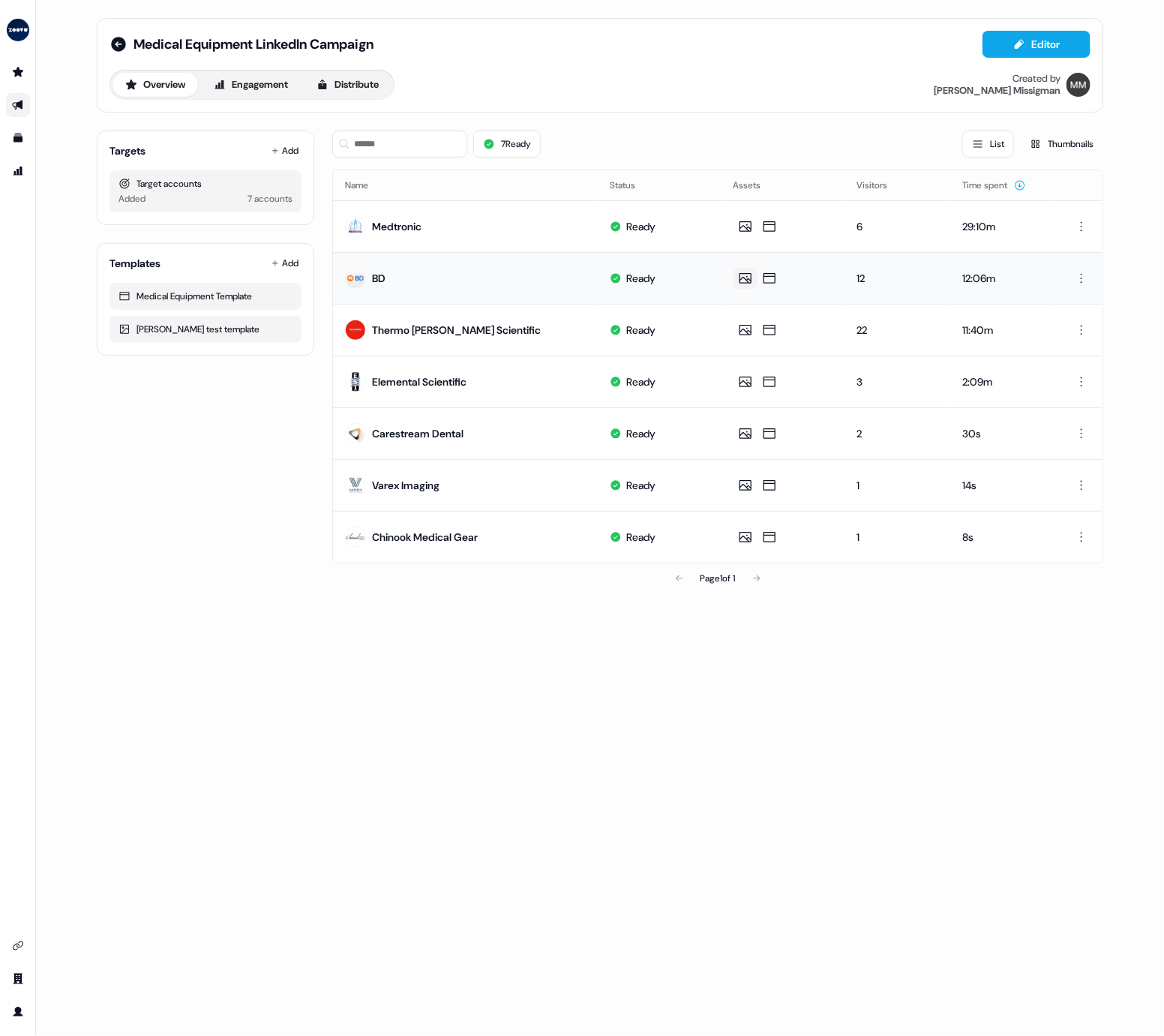
click at [746, 277] on icon at bounding box center [746, 278] width 18 height 15
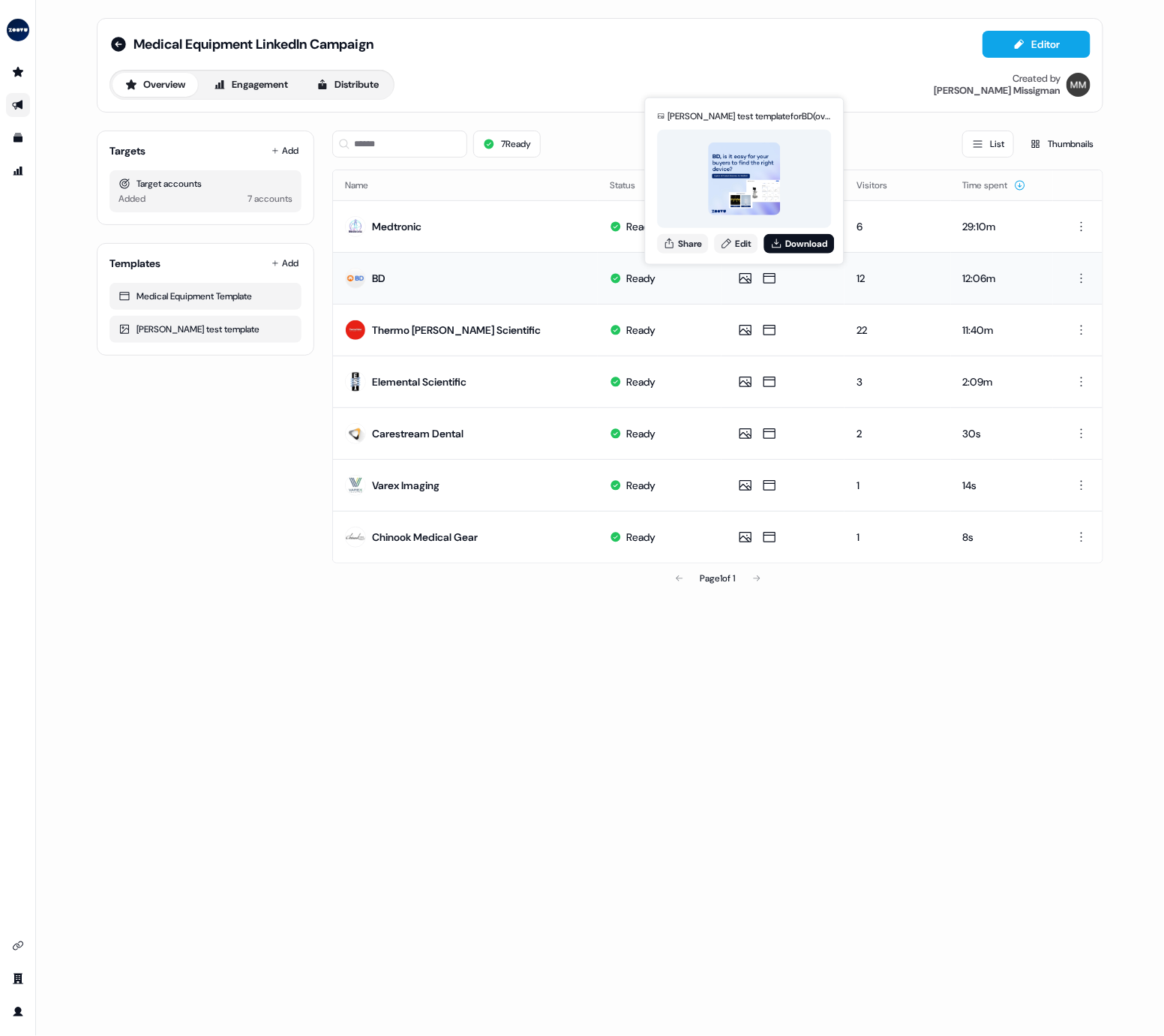
click at [756, 168] on img at bounding box center [745, 179] width 72 height 72
click at [798, 243] on button "Download" at bounding box center [800, 243] width 71 height 19
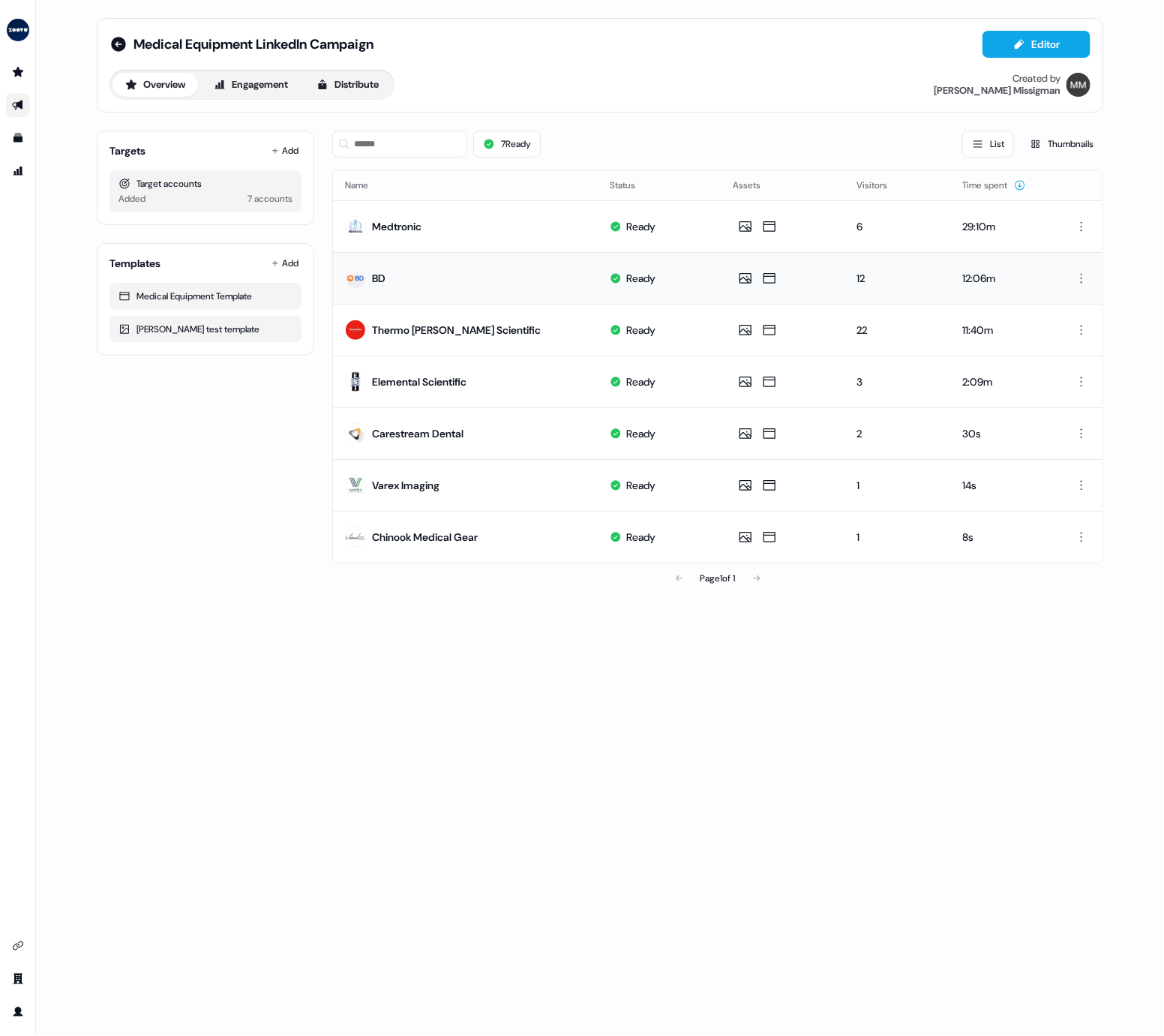
click at [561, 64] on div "Medical Equipment LinkedIn Campaign Editor Overview Engagement Distribute Creat…" at bounding box center [600, 65] width 981 height 69
click at [118, 50] on icon at bounding box center [118, 44] width 15 height 15
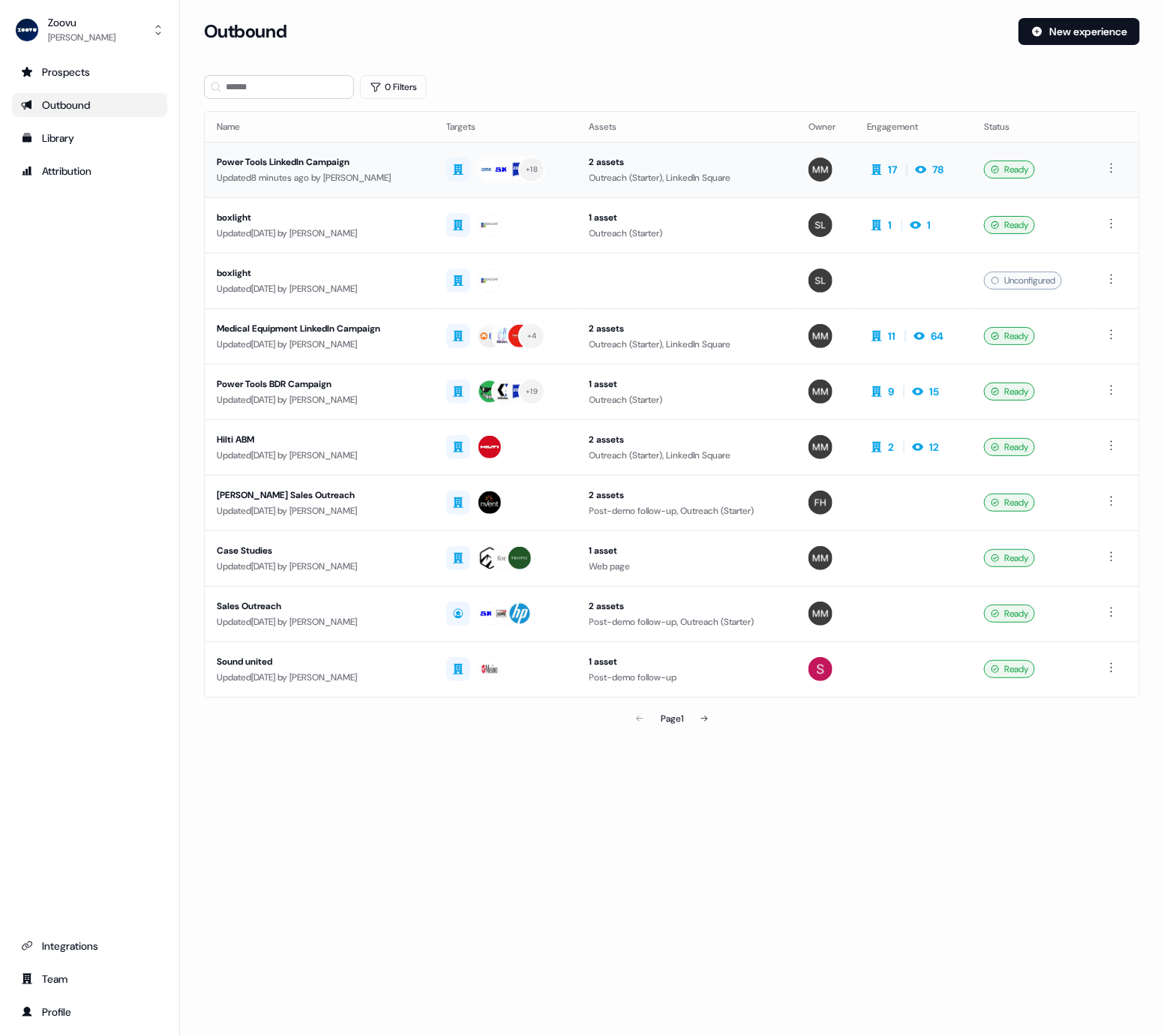
click at [322, 185] on td "Power Tools LinkedIn Campaign Updated 8 minutes ago by [PERSON_NAME]" at bounding box center [319, 169] width 229 height 56
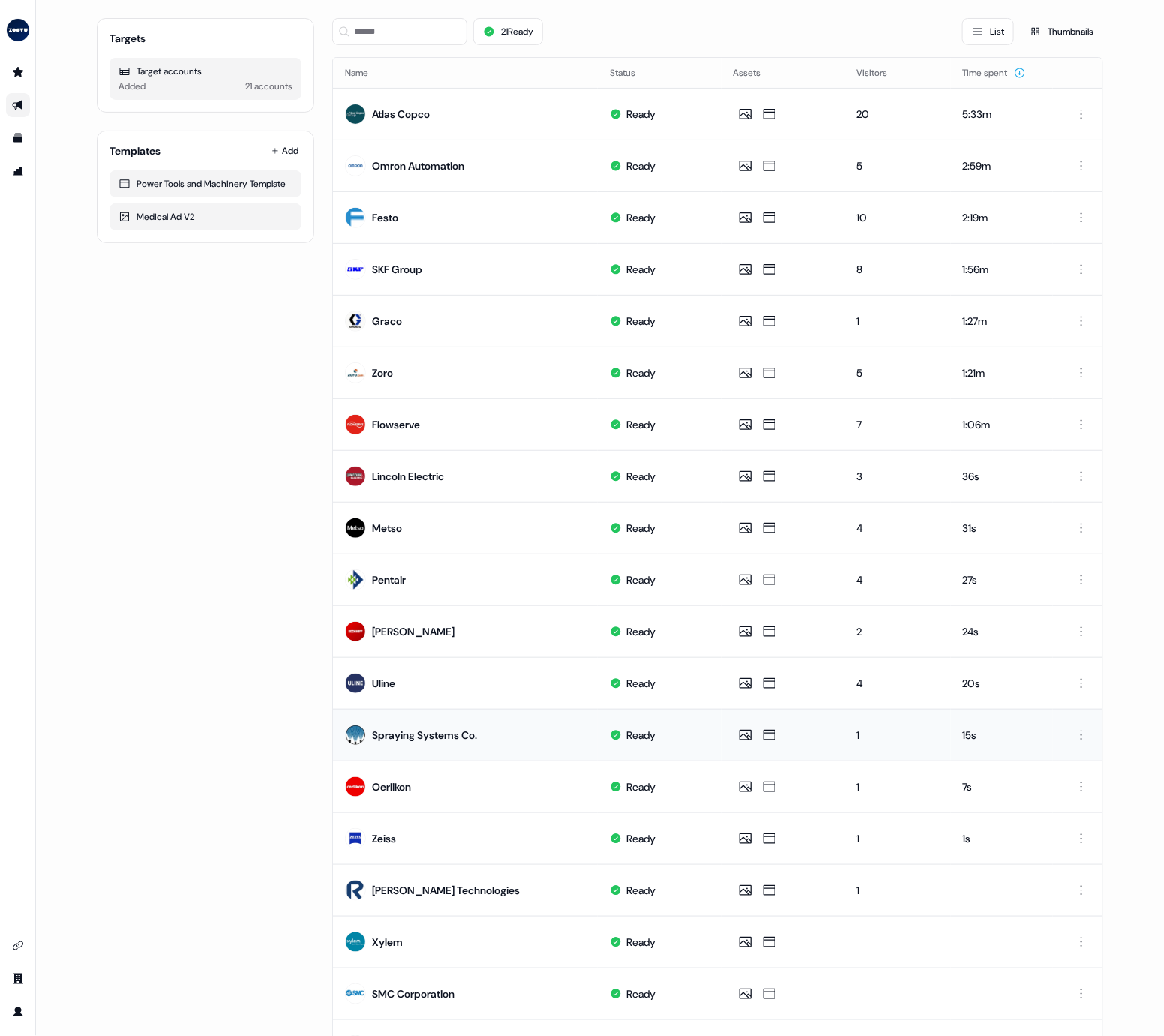
scroll to position [225, 0]
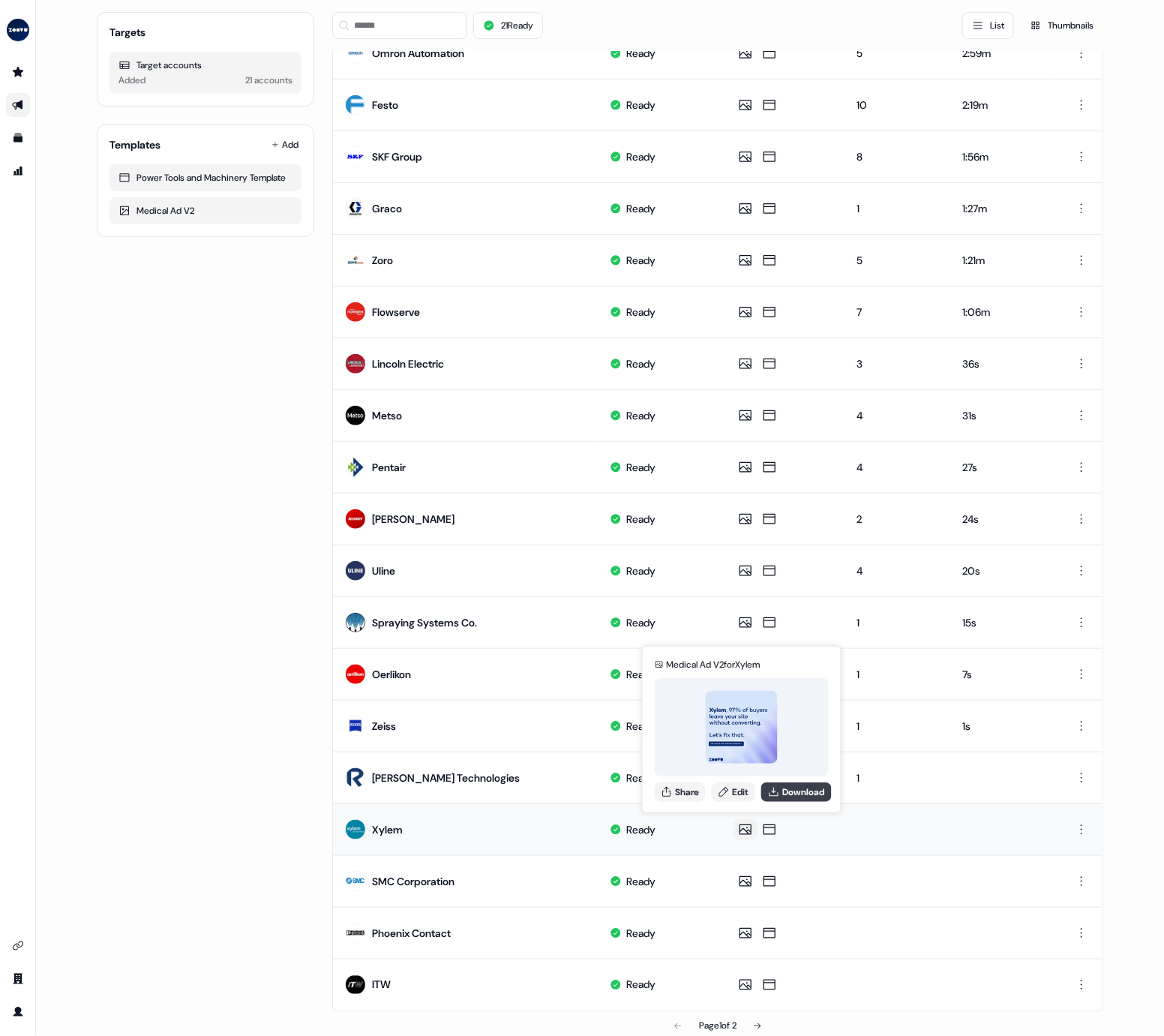
click at [778, 473] on icon at bounding box center [775, 792] width 12 height 12
